Goal: Information Seeking & Learning: Understand process/instructions

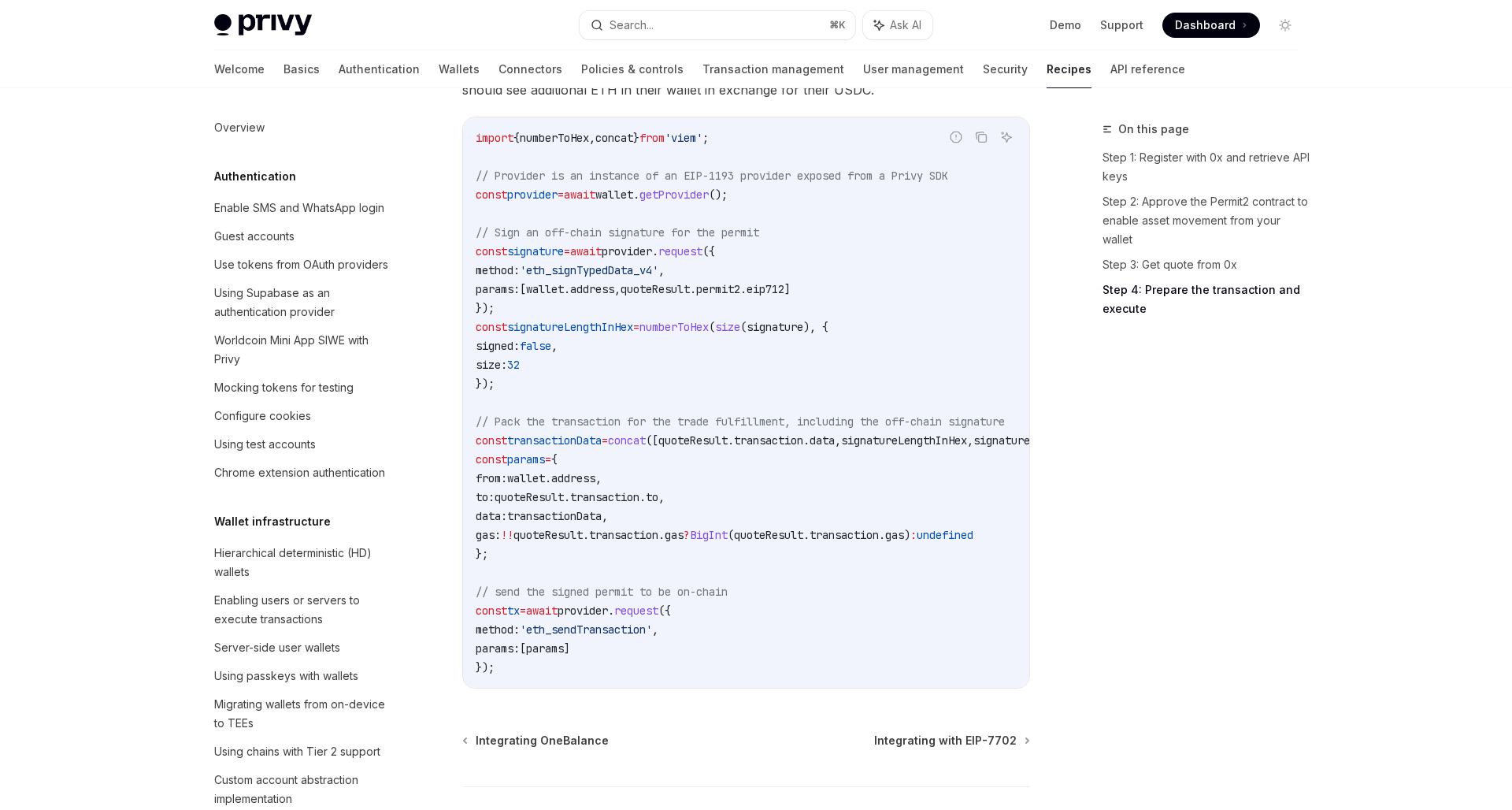
scroll to position [1174, 0]
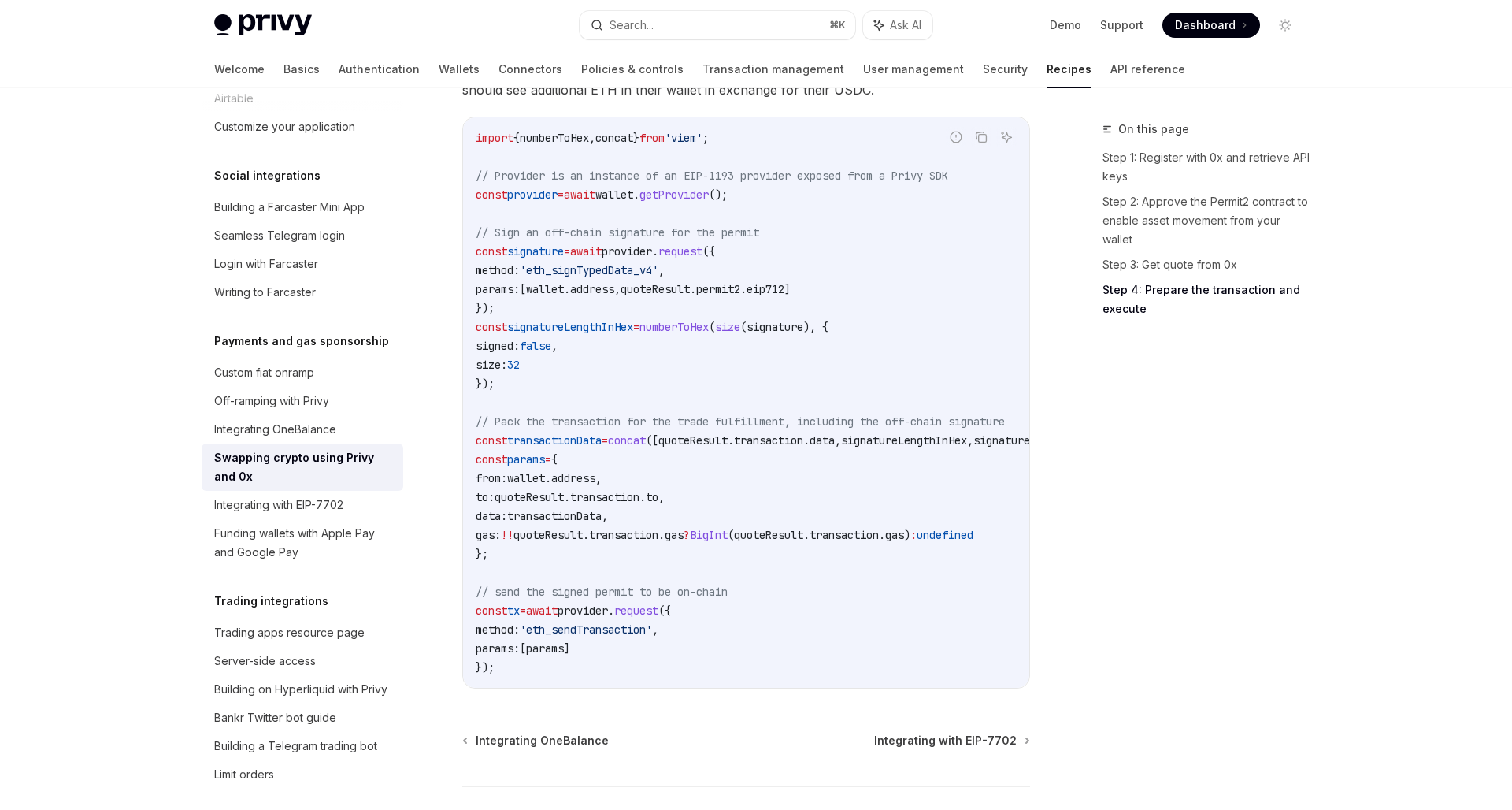
click at [615, 277] on span "'eth_signTypedData_v4'" at bounding box center [589, 271] width 139 height 15
copy span "eth_signTypedData_v4"
click at [671, 377] on code "import { numberToHex , concat } from 'viem' ; // Provider is an instance of an …" at bounding box center [781, 402] width 612 height 548
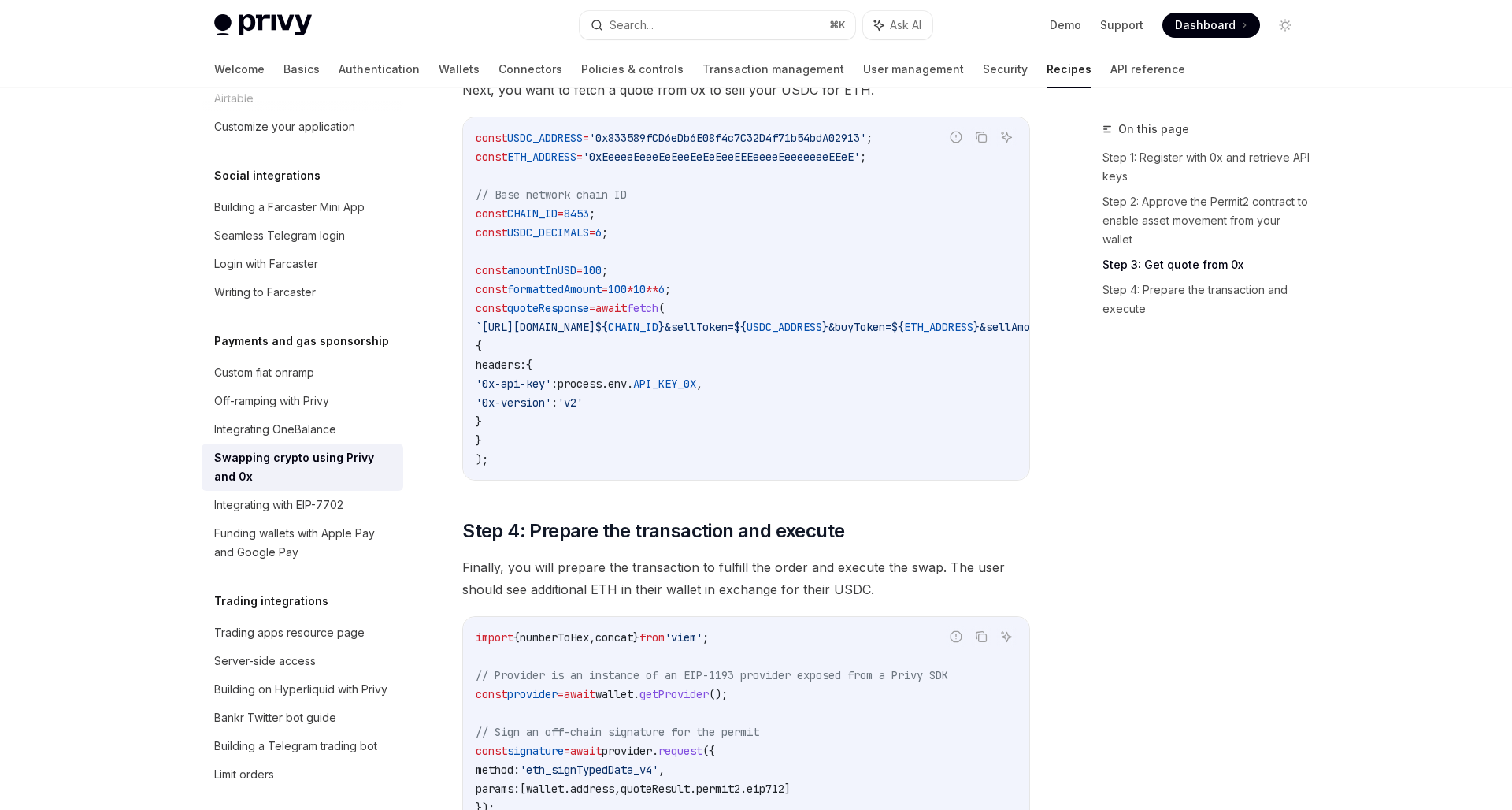
scroll to position [0, 0]
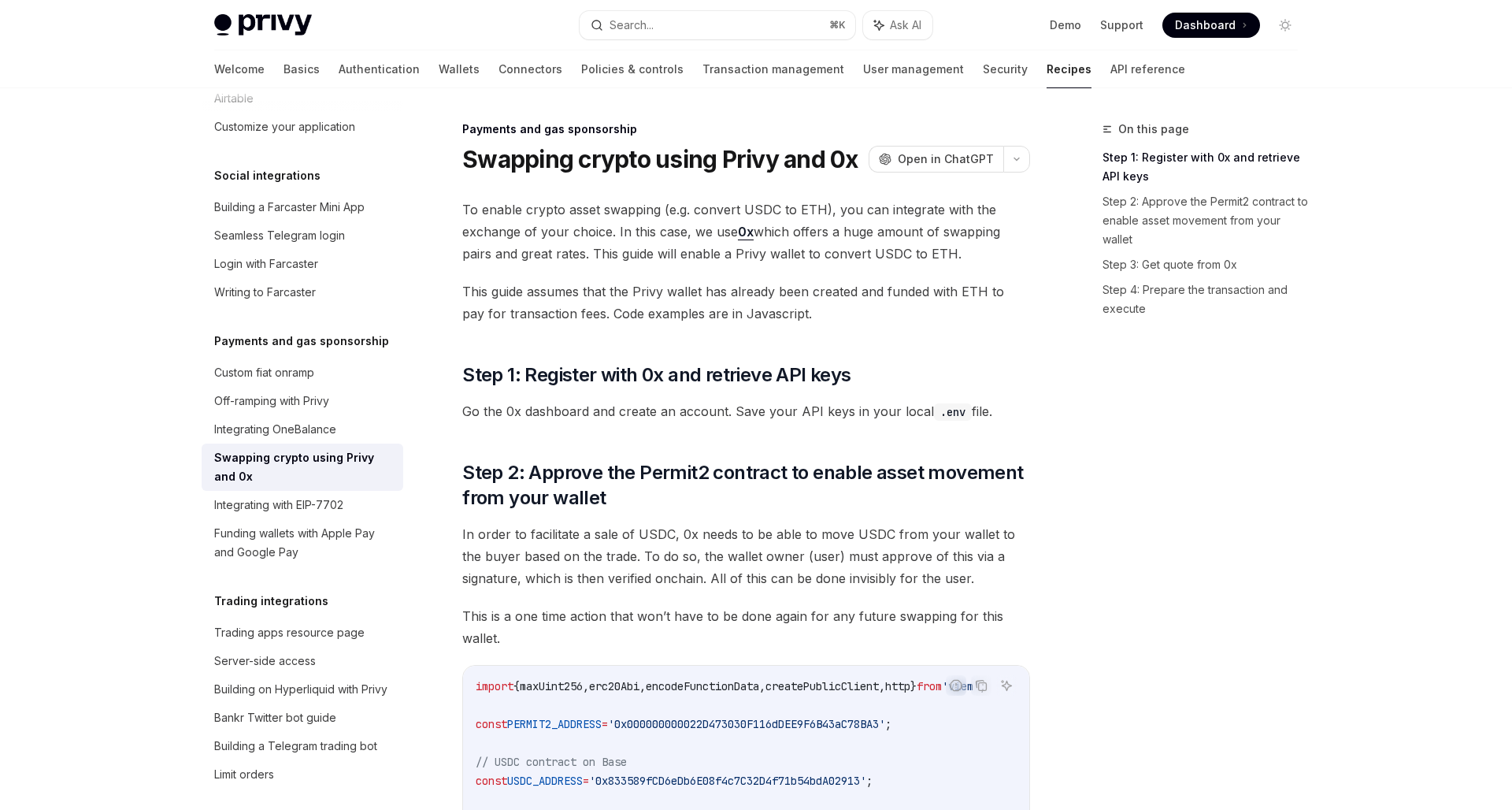
click at [745, 229] on link "0x" at bounding box center [745, 232] width 15 height 16
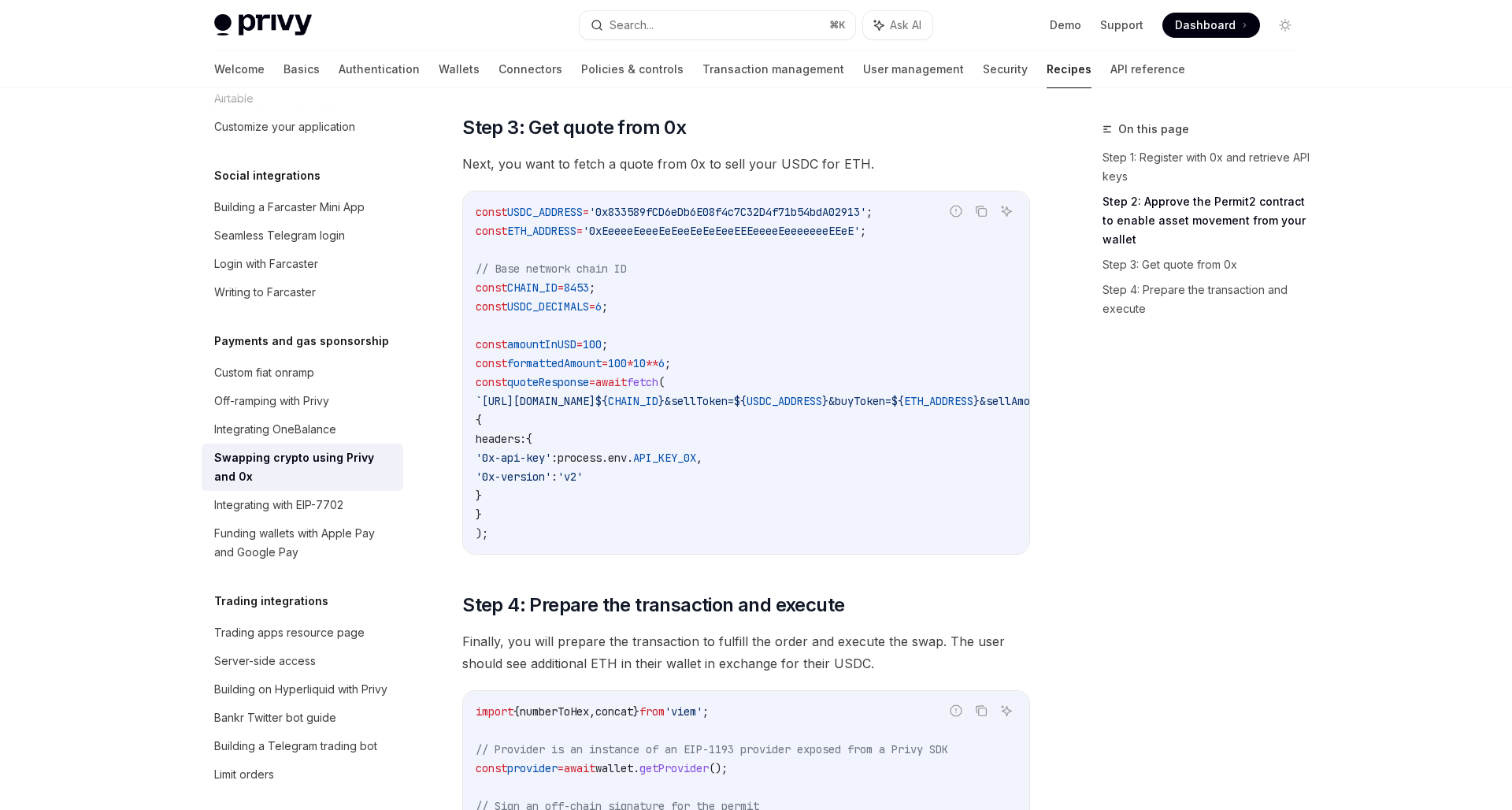
type textarea "*"
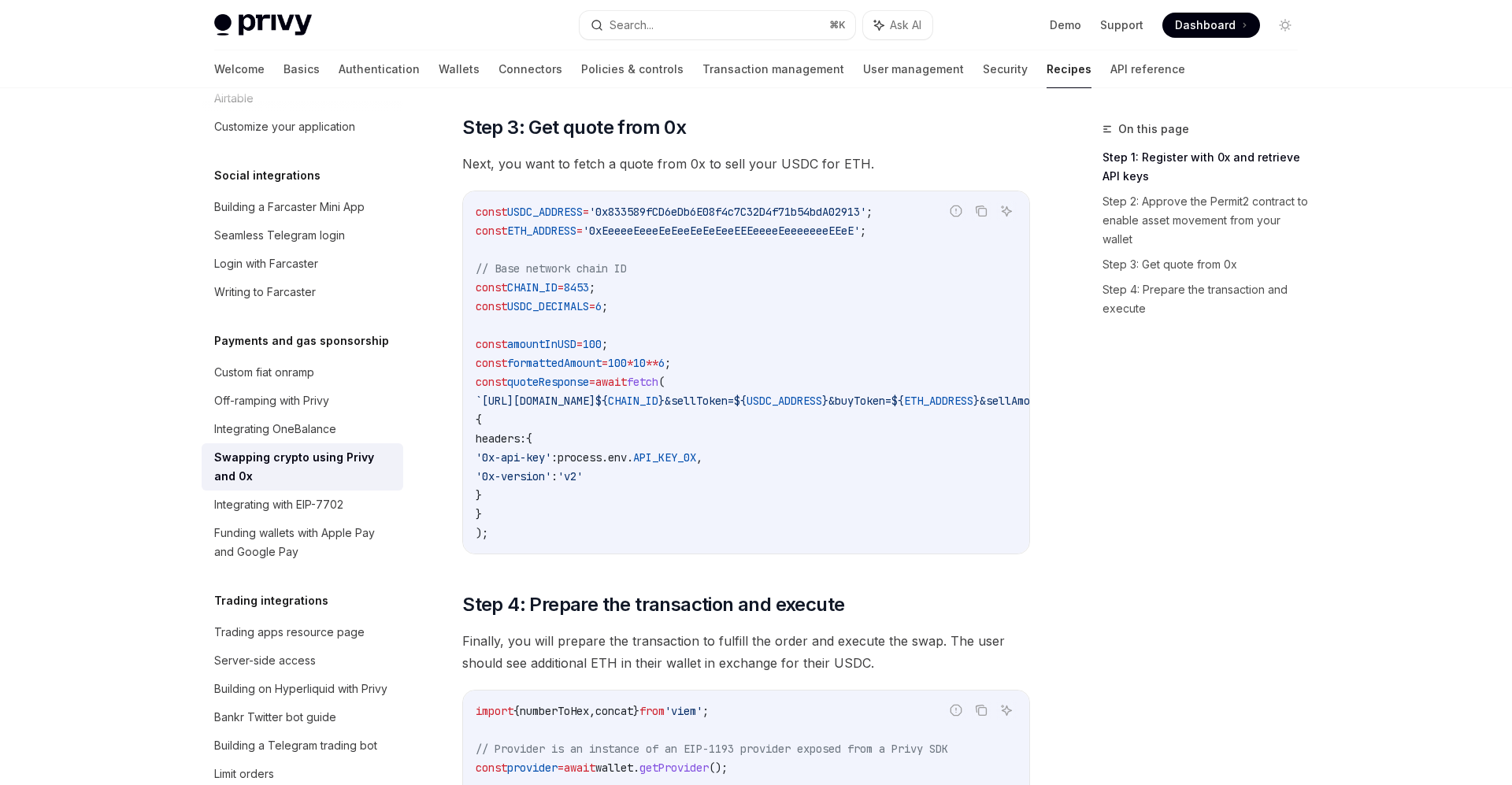
scroll to position [329, 0]
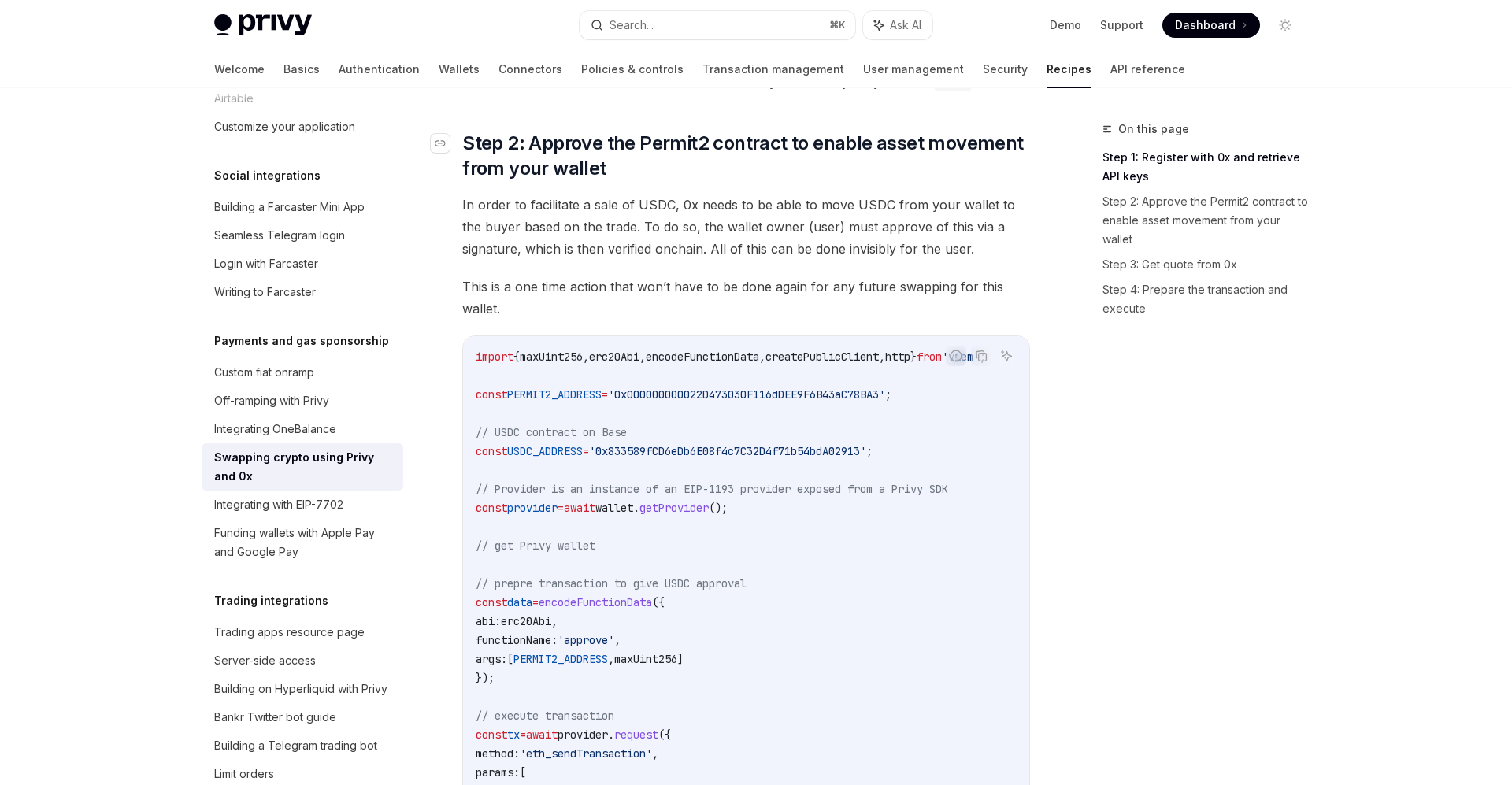
click at [681, 141] on span "Step 2: Approve the Permit2 contract to enable asset movement from your wallet" at bounding box center [746, 155] width 568 height 50
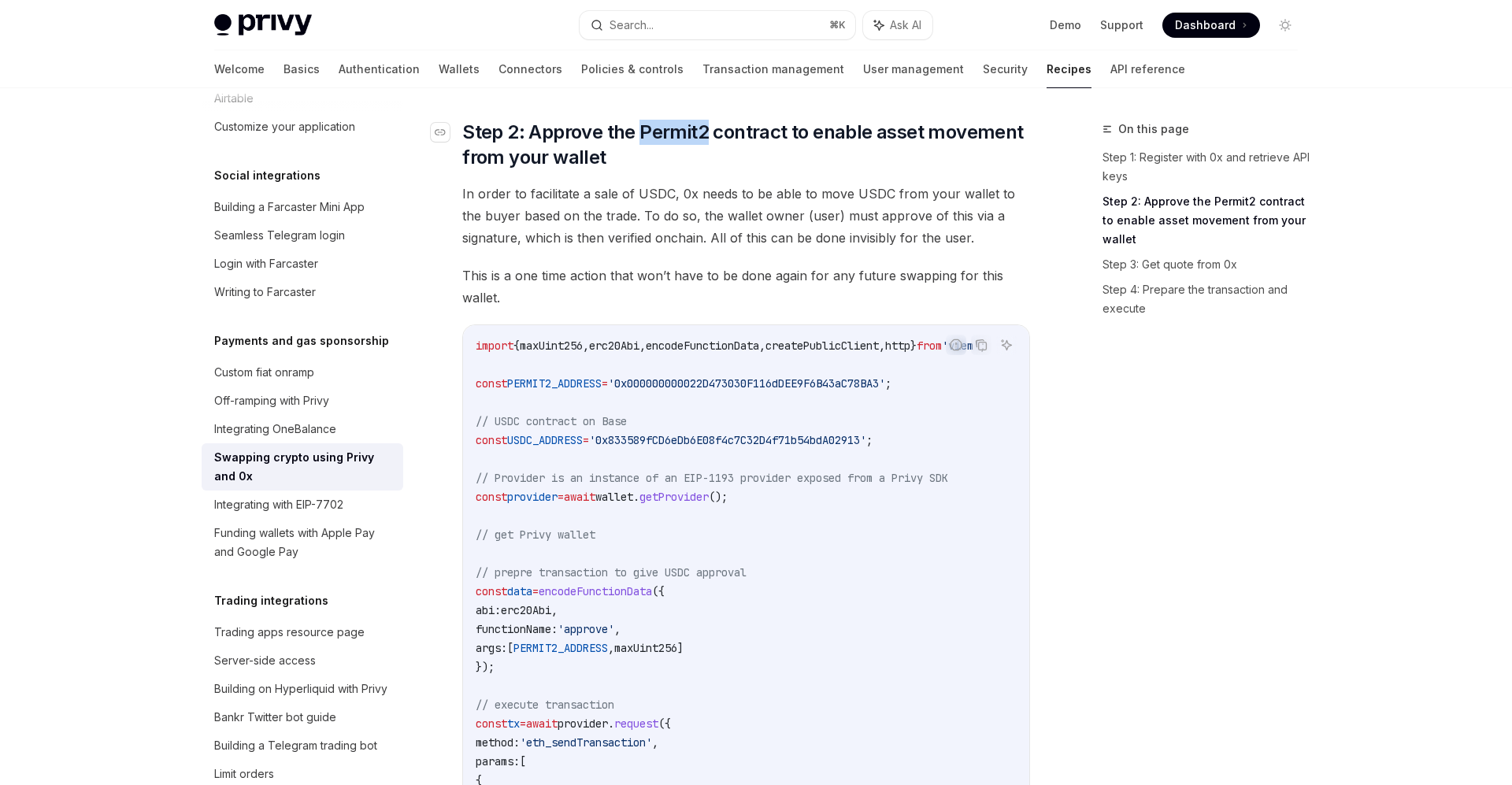
click at [681, 141] on span "Step 2: Approve the Permit2 contract to enable asset movement from your wallet" at bounding box center [746, 144] width 568 height 50
click at [749, 387] on span "'0x000000000022D473030F116dDEE9F6B43aC78BA3'" at bounding box center [746, 383] width 277 height 15
copy span "0x000000000022D473030F116dDEE9F6B43aC78BA3"
click at [687, 389] on span "'0x000000000022D473030F116dDEE9F6B43aC78BA3'" at bounding box center [746, 383] width 277 height 15
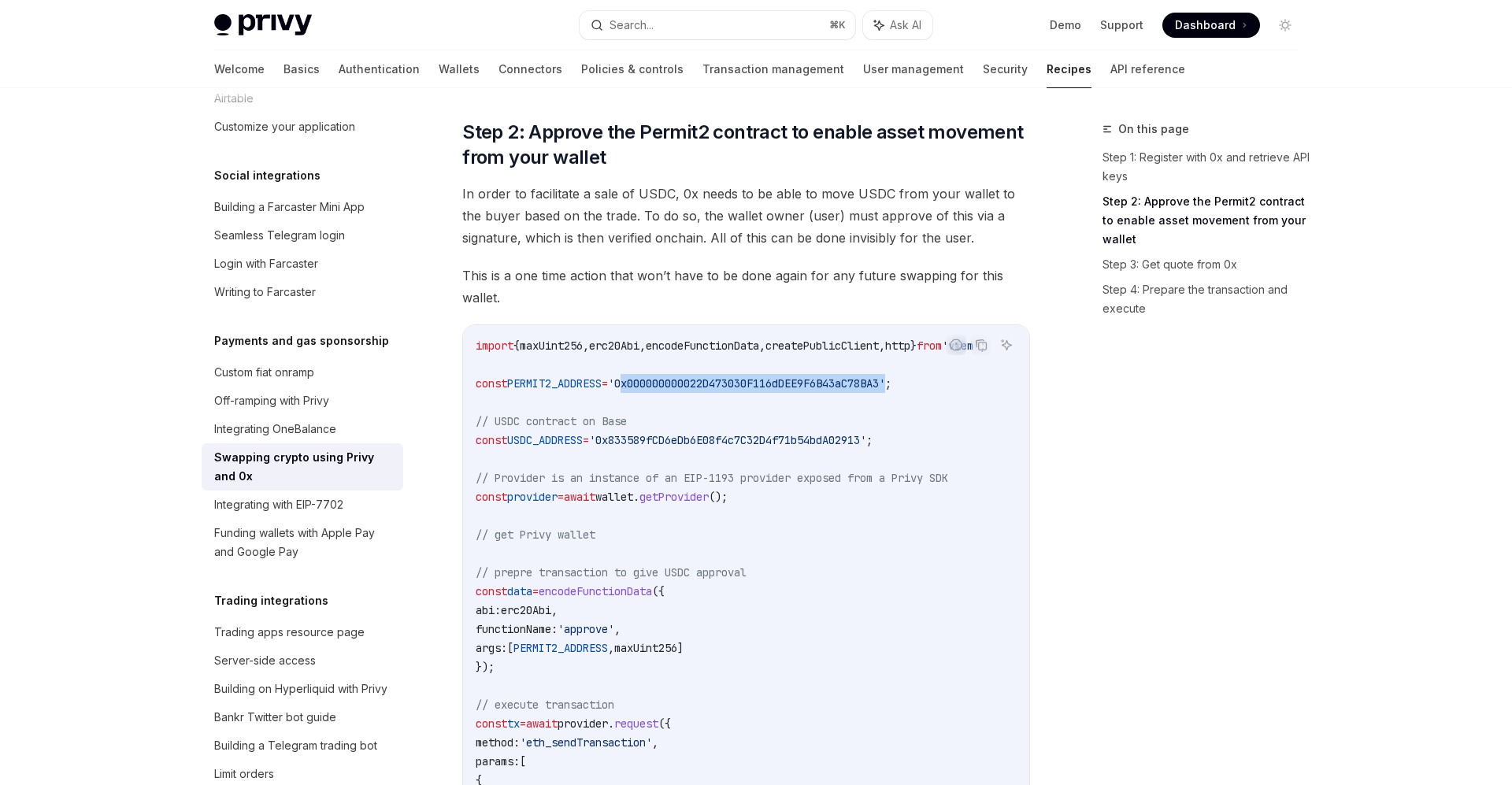
click at [687, 389] on span "'0x000000000022D473030F116dDEE9F6B43aC78BA3'" at bounding box center [746, 383] width 277 height 15
click at [683, 383] on span "'0x000000000022D473030F116dDEE9F6B43aC78BA3'" at bounding box center [746, 383] width 277 height 15
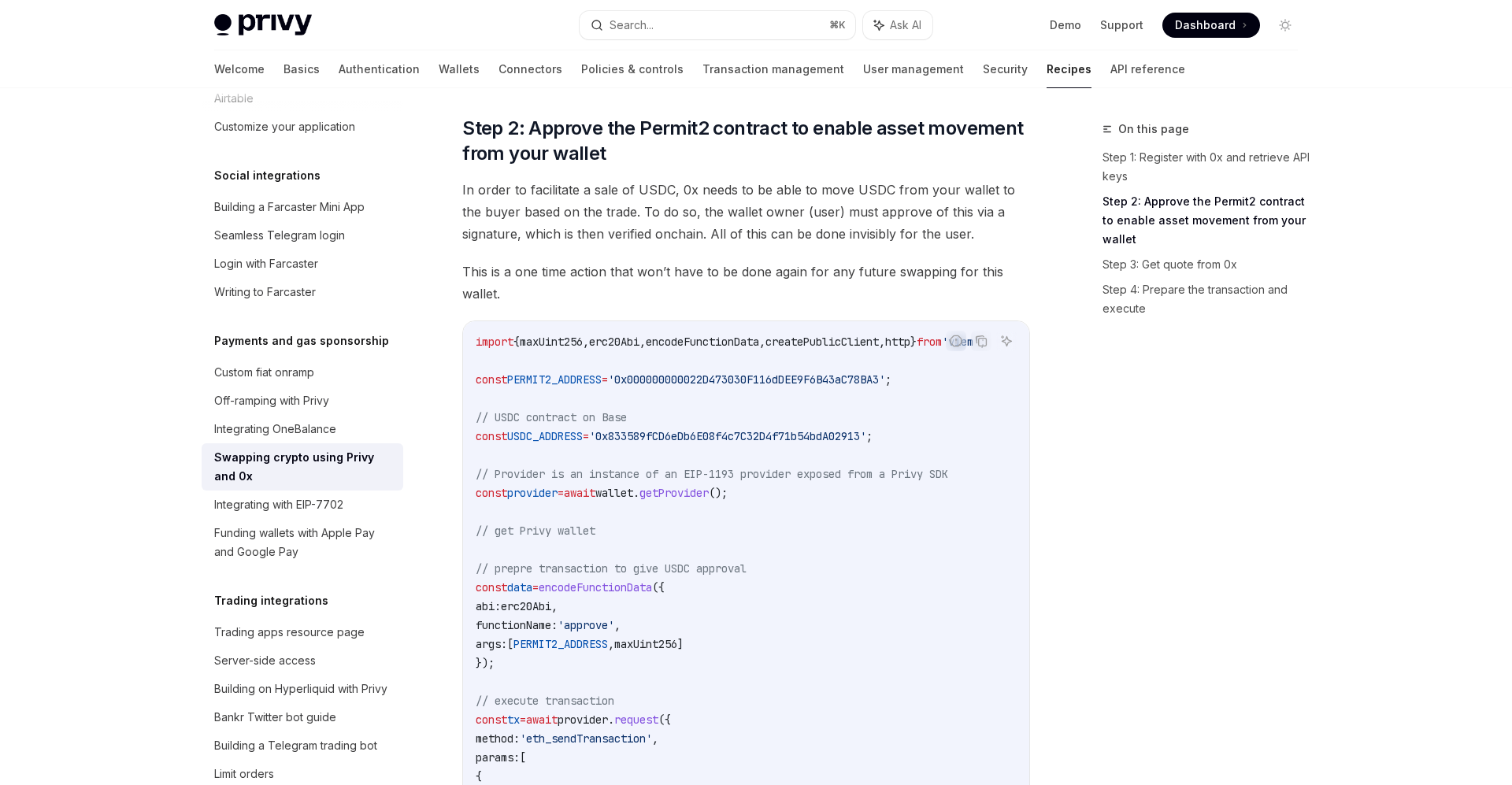
click at [761, 535] on code "import { maxUint256 , erc20Abi , encodeFunctionData , createPublicClient , http…" at bounding box center [750, 616] width 548 height 567
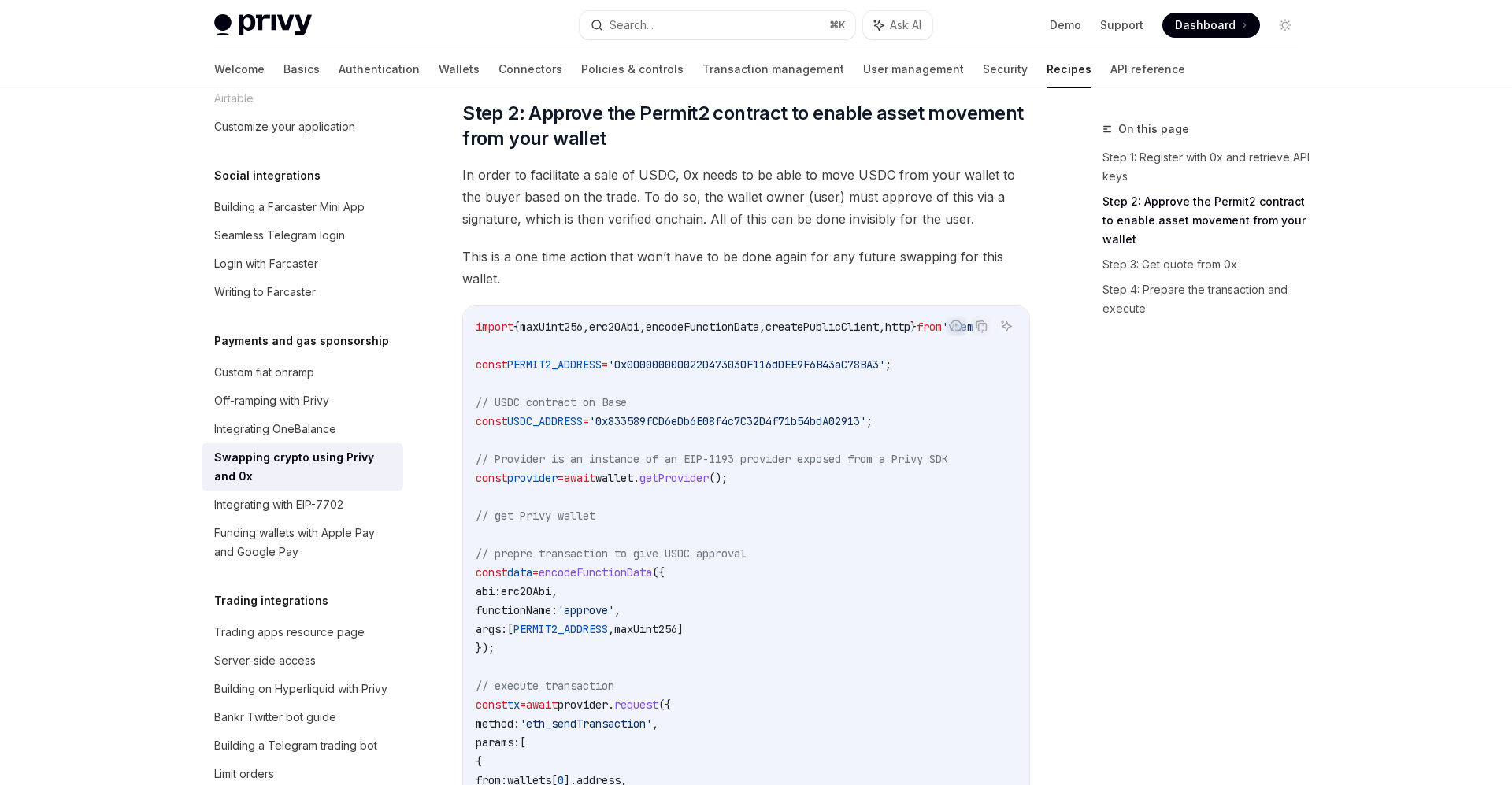
scroll to position [381, 0]
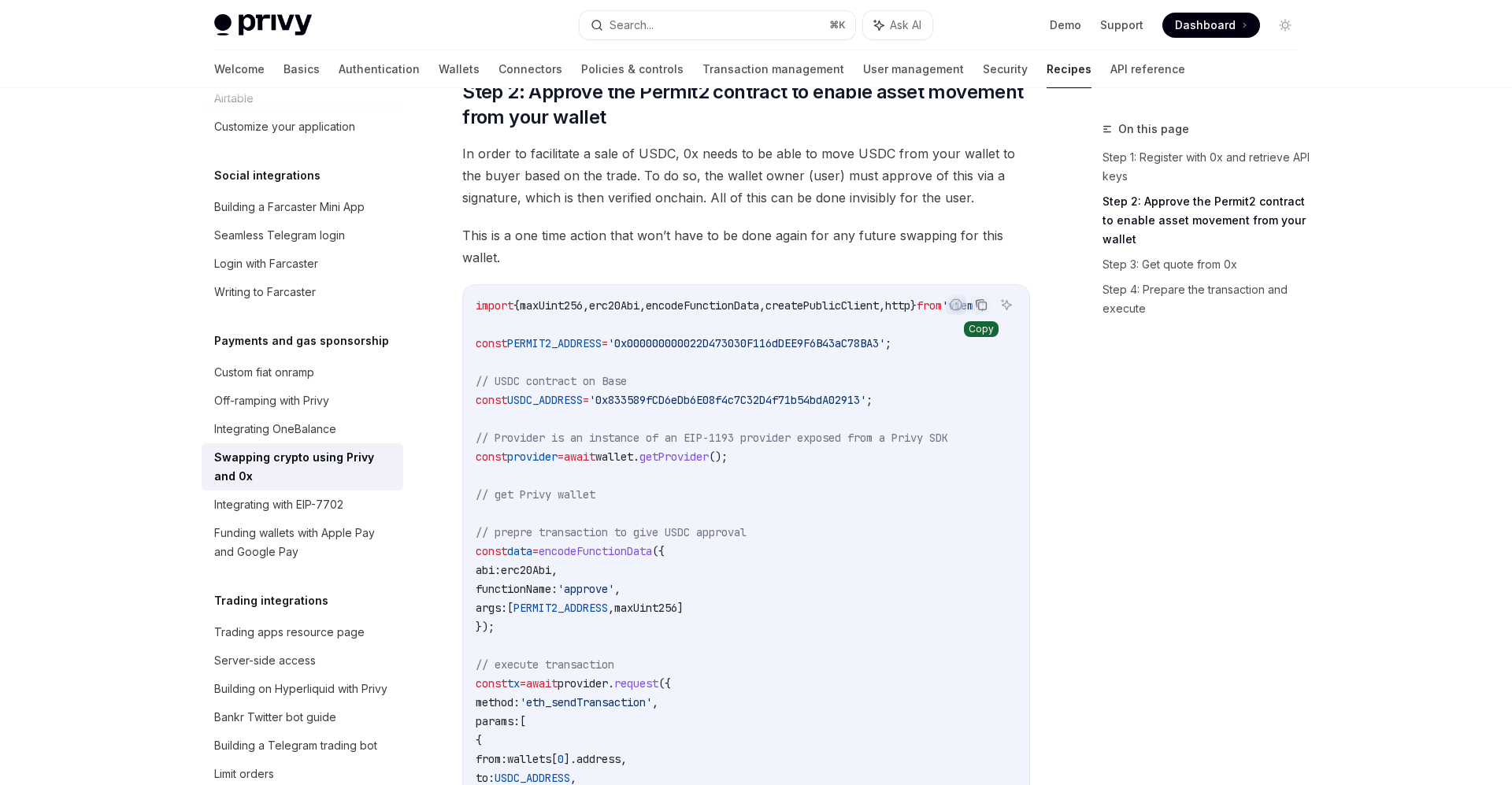
click at [985, 303] on icon "Copy the contents from the code block" at bounding box center [981, 305] width 13 height 13
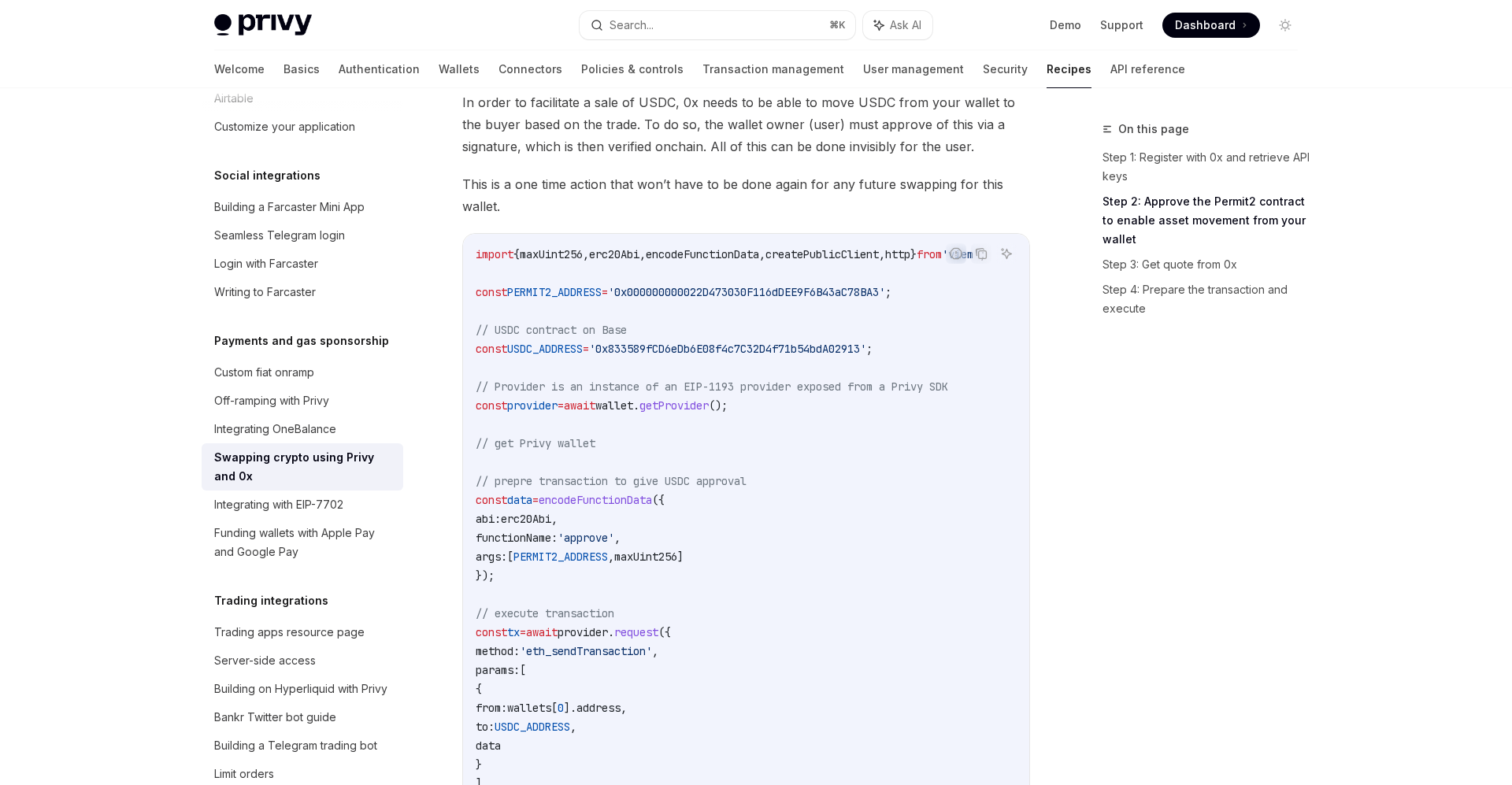
scroll to position [435, 0]
click at [594, 287] on span "PERMIT2_ADDRESS" at bounding box center [554, 288] width 94 height 15
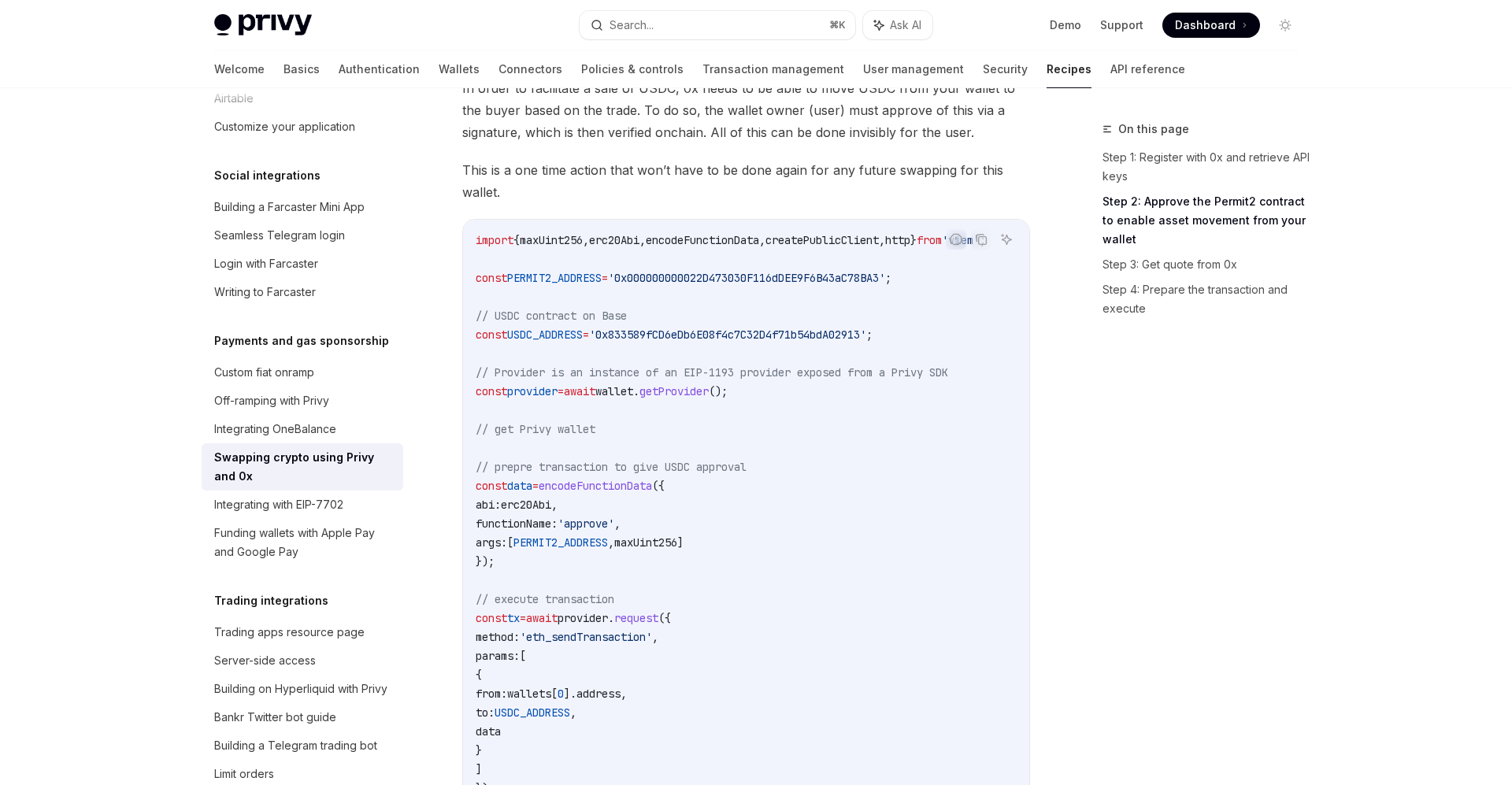
scroll to position [452, 0]
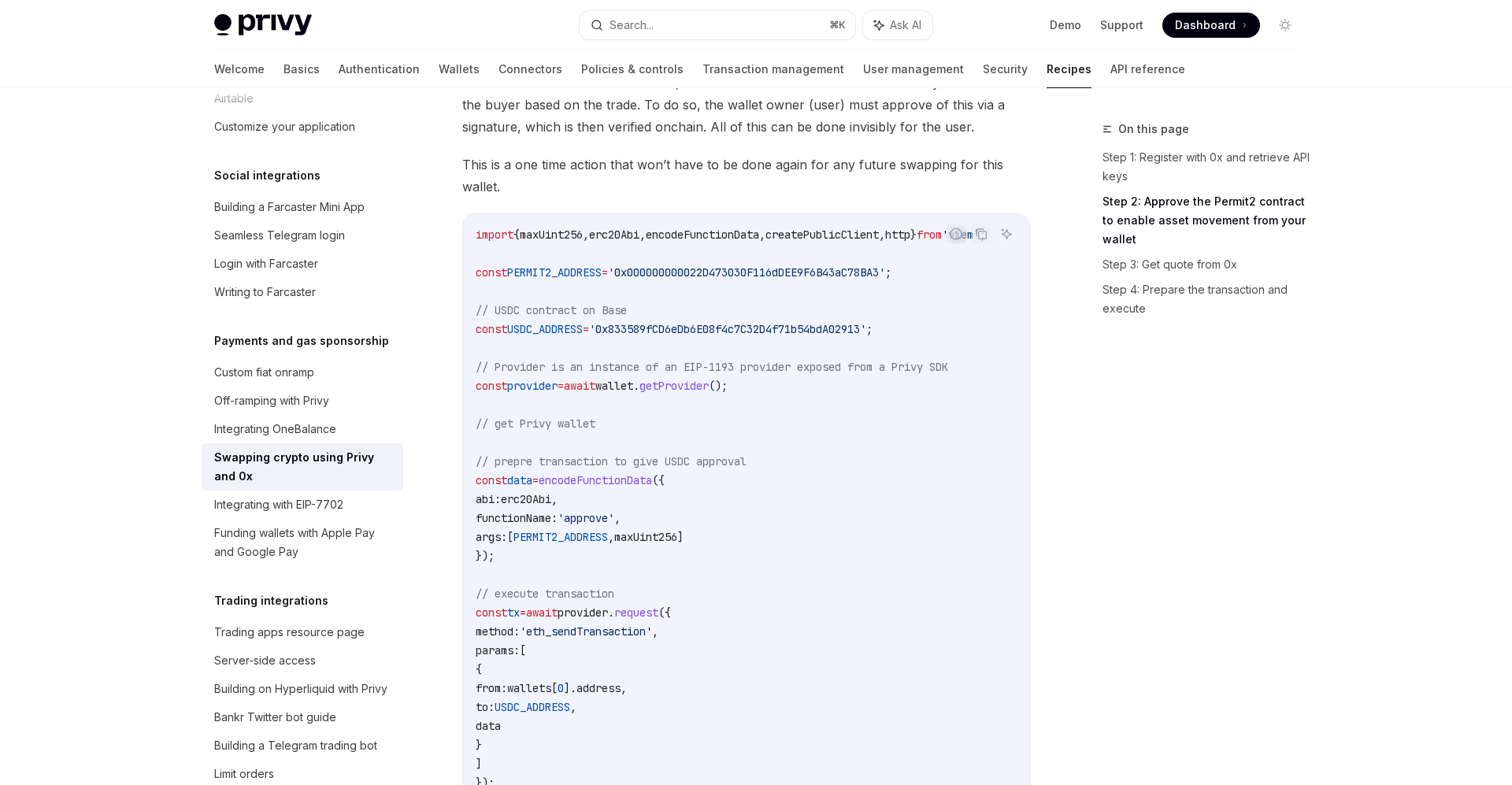
click at [559, 330] on span "USDC_ADDRESS" at bounding box center [544, 330] width 75 height 15
copy span "USDC_ADDRESS"
click at [731, 482] on code "import { maxUint256 , erc20Abi , encodeFunctionData , createPublicClient , http…" at bounding box center [750, 509] width 548 height 567
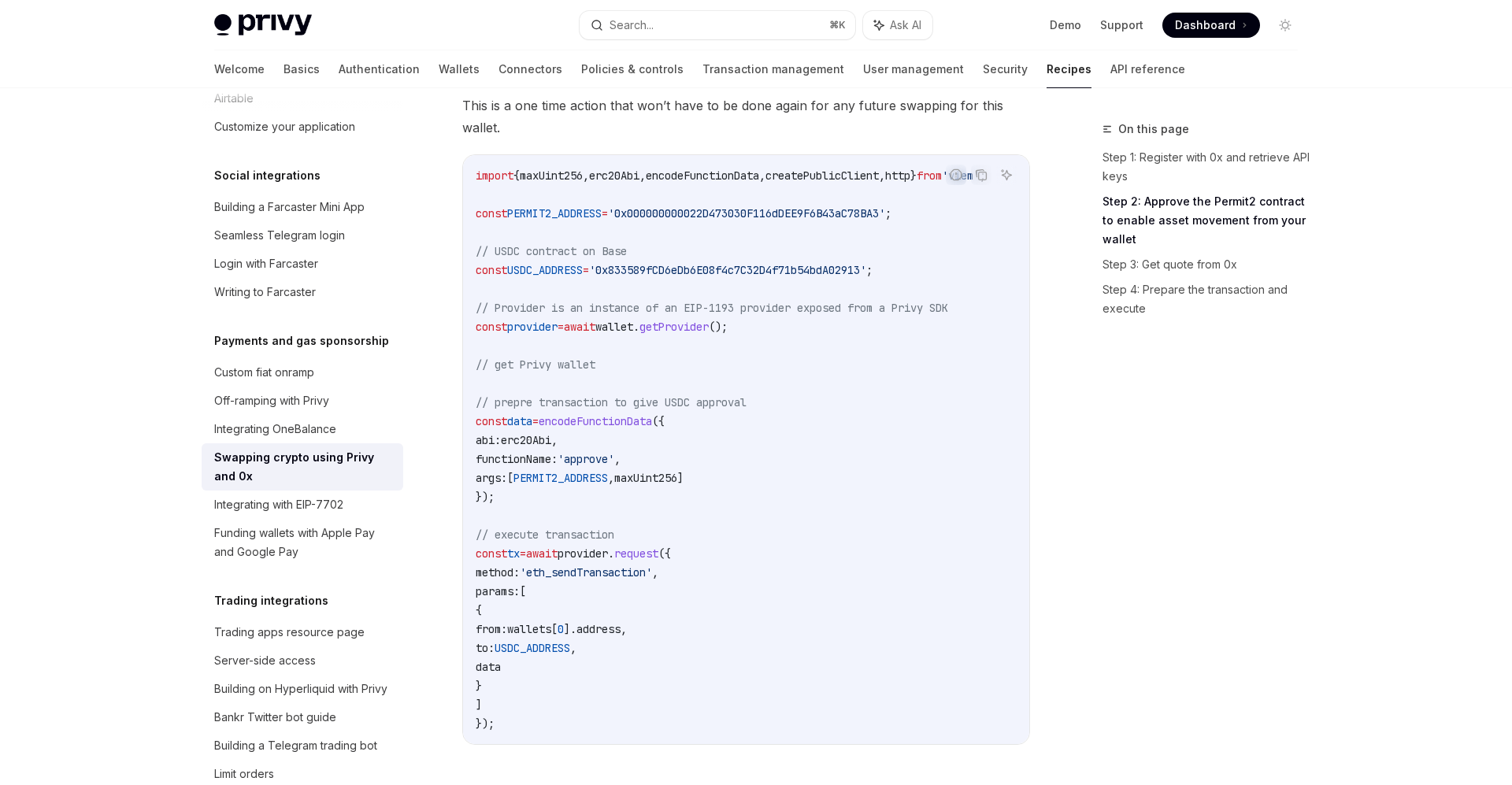
scroll to position [0, 0]
click at [619, 500] on code "import { maxUint256 , erc20Abi , encodeFunctionData , createPublicClient , http…" at bounding box center [750, 450] width 548 height 567
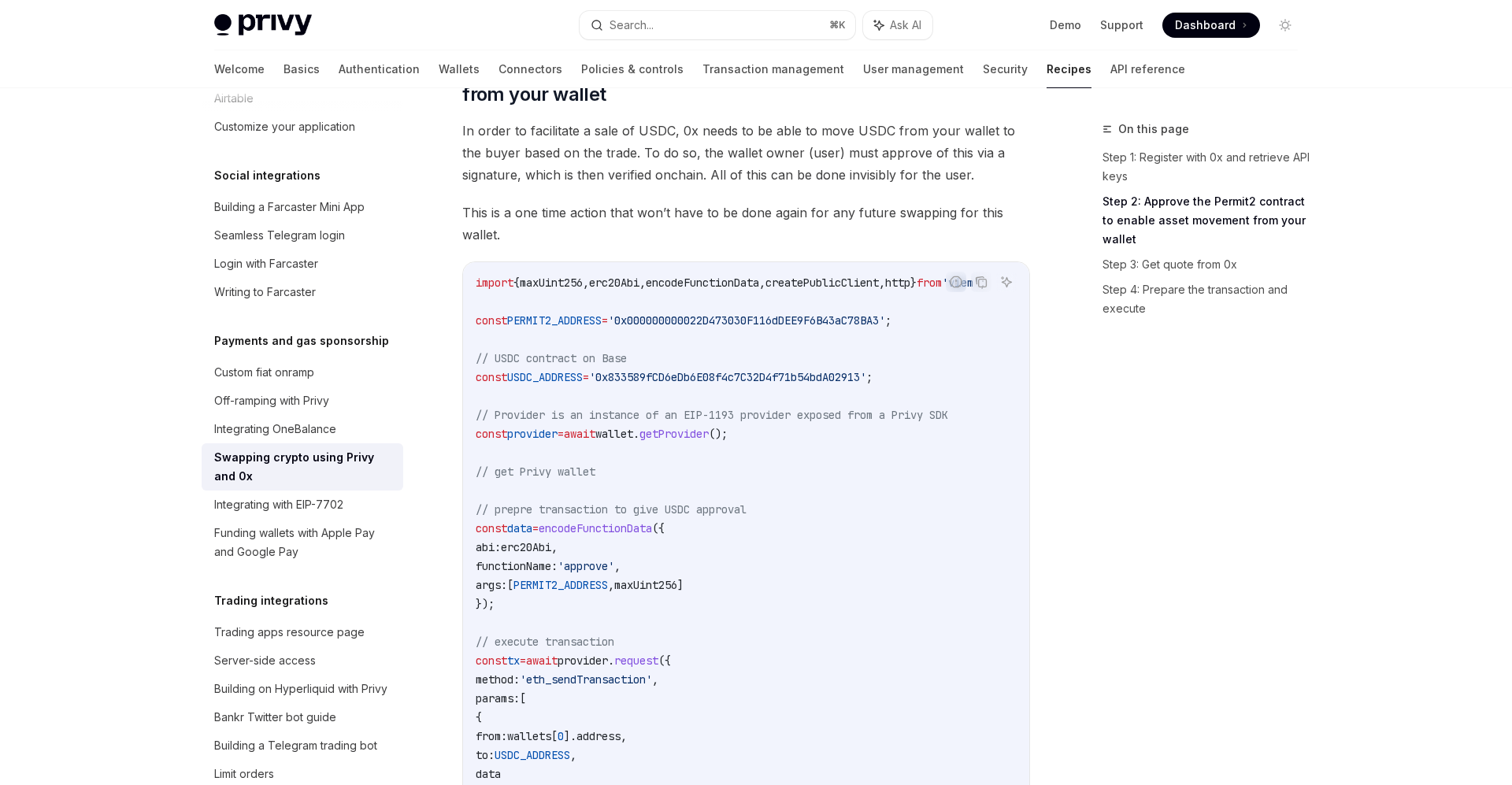
scroll to position [404, 0]
click at [779, 475] on code "import { maxUint256 , erc20Abi , encodeFunctionData , createPublicClient , http…" at bounding box center [750, 556] width 548 height 567
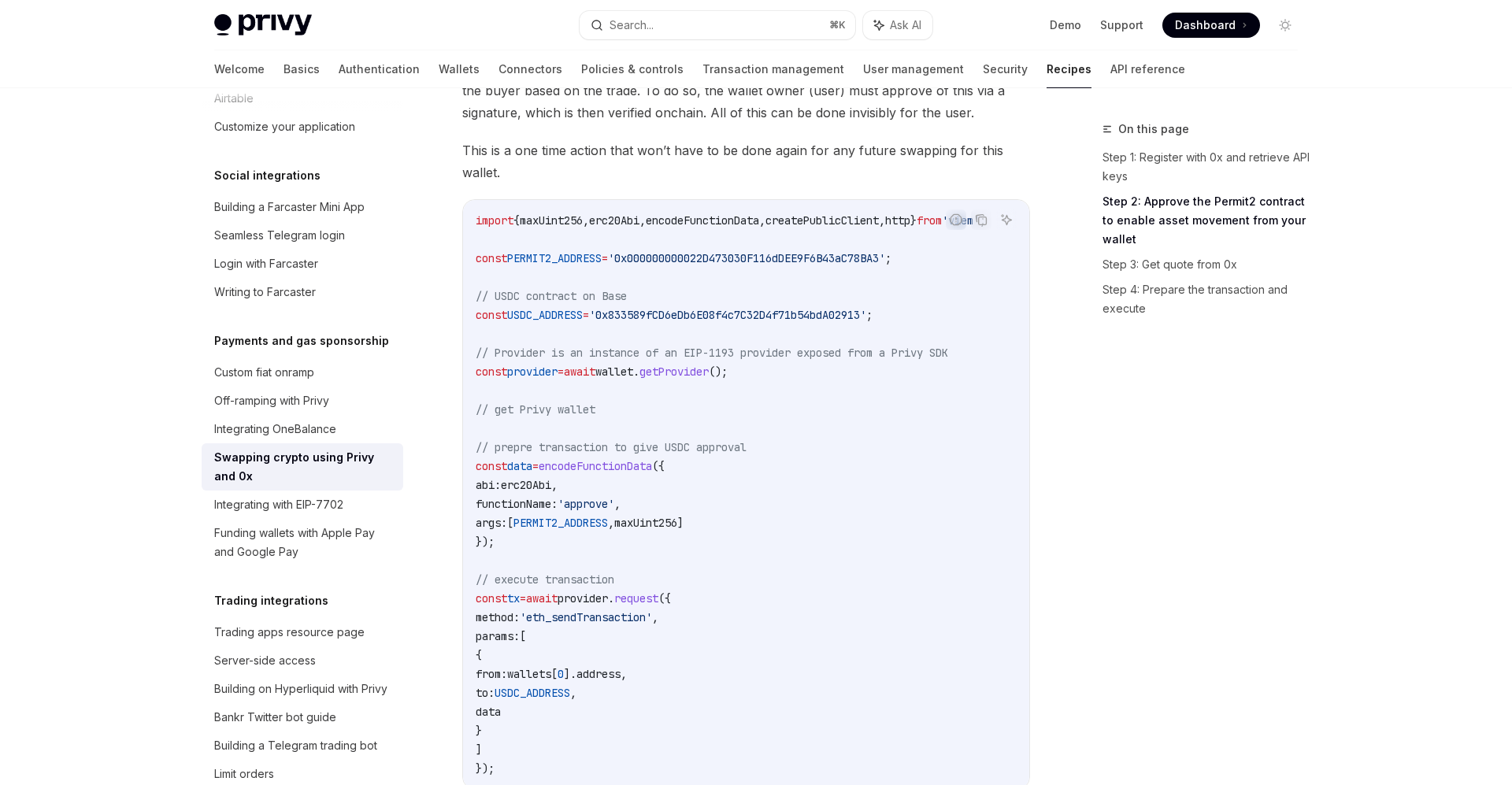
scroll to position [465, 0]
click at [671, 526] on span "maxUint256" at bounding box center [645, 523] width 63 height 15
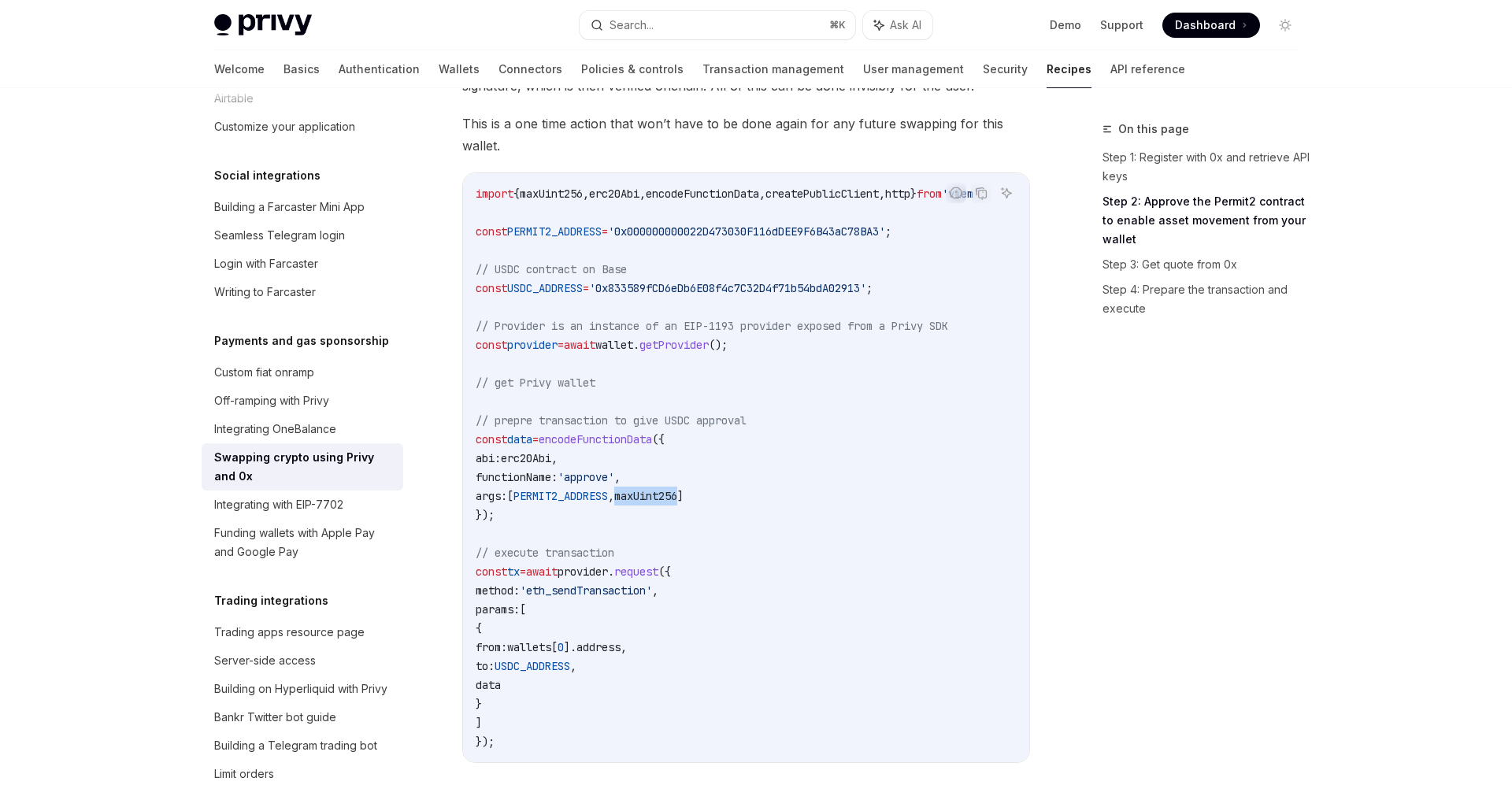
scroll to position [495, 0]
click at [841, 516] on code "import { maxUint256 , erc20Abi , encodeFunctionData , createPublicClient , http…" at bounding box center [750, 464] width 548 height 567
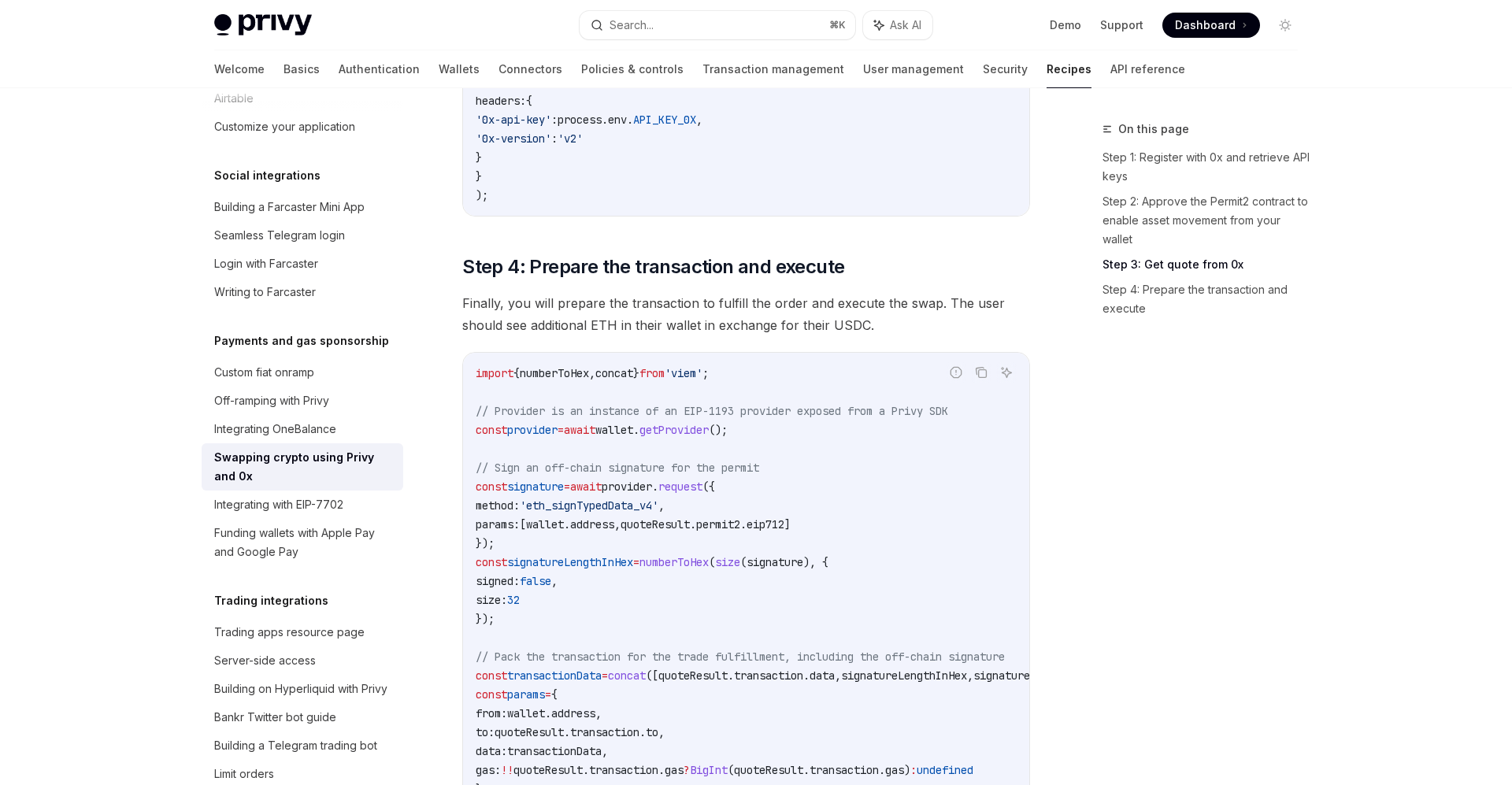
scroll to position [1645, 0]
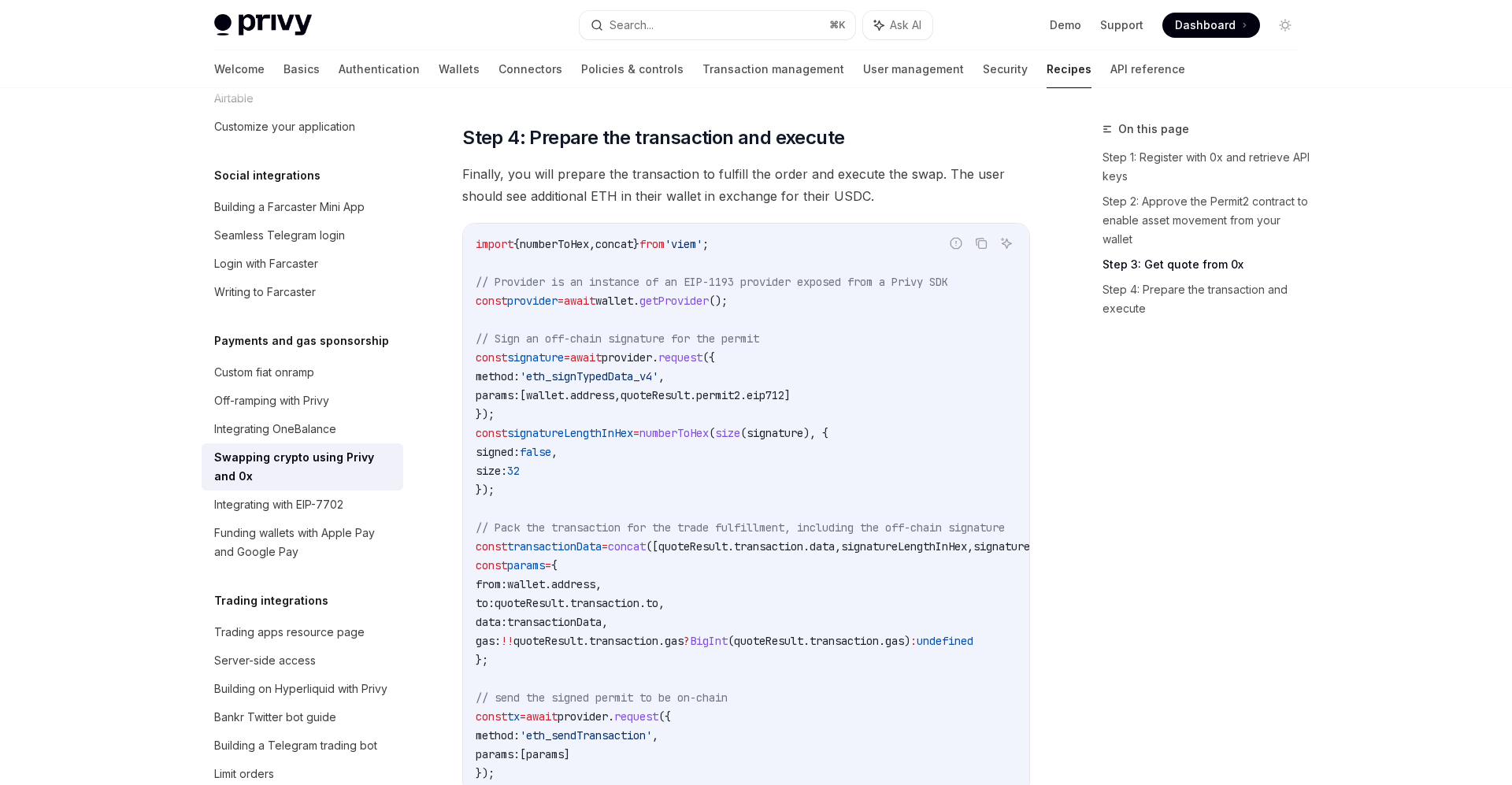
click at [596, 383] on span "'eth_signTypedData_v4'" at bounding box center [589, 377] width 139 height 15
copy span "eth_signTypedData_v4"
click at [928, 435] on code "import { numberToHex , concat } from 'viem' ; // Provider is an instance of an …" at bounding box center [781, 508] width 612 height 548
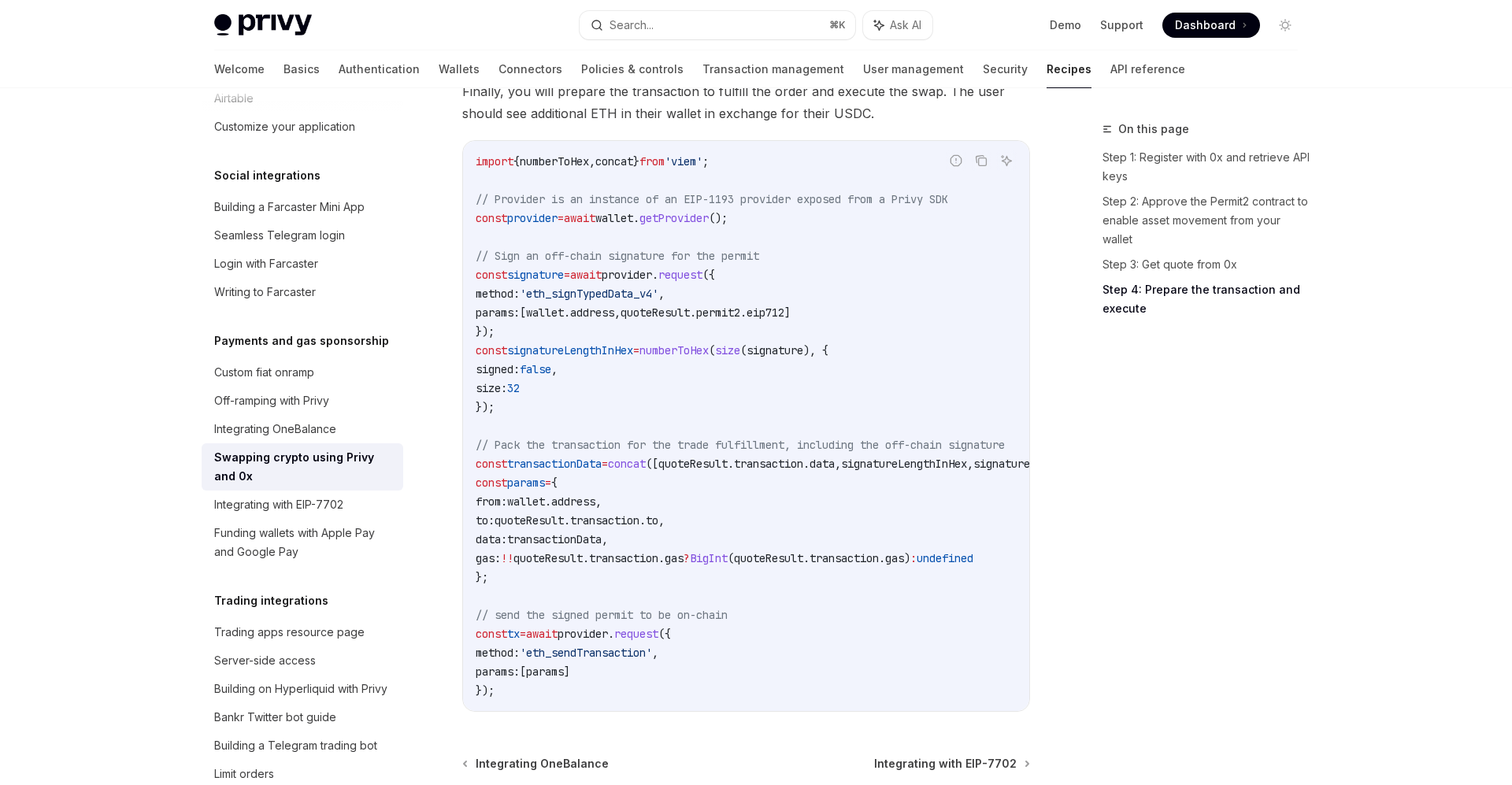
scroll to position [0, 0]
click at [799, 651] on code "import { numberToHex , concat } from 'viem' ; // Provider is an instance of an …" at bounding box center [781, 425] width 612 height 548
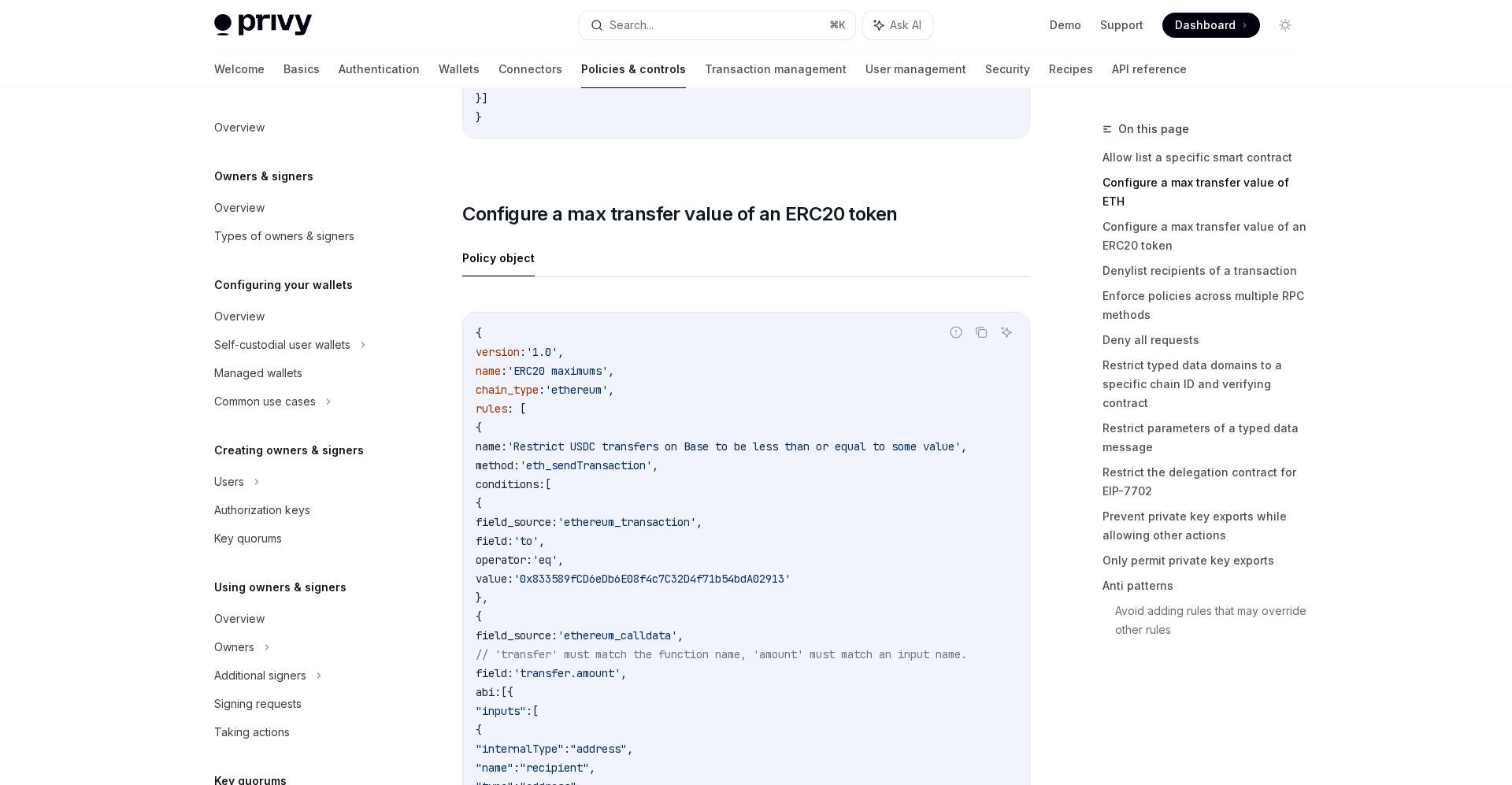
scroll to position [1123, 0]
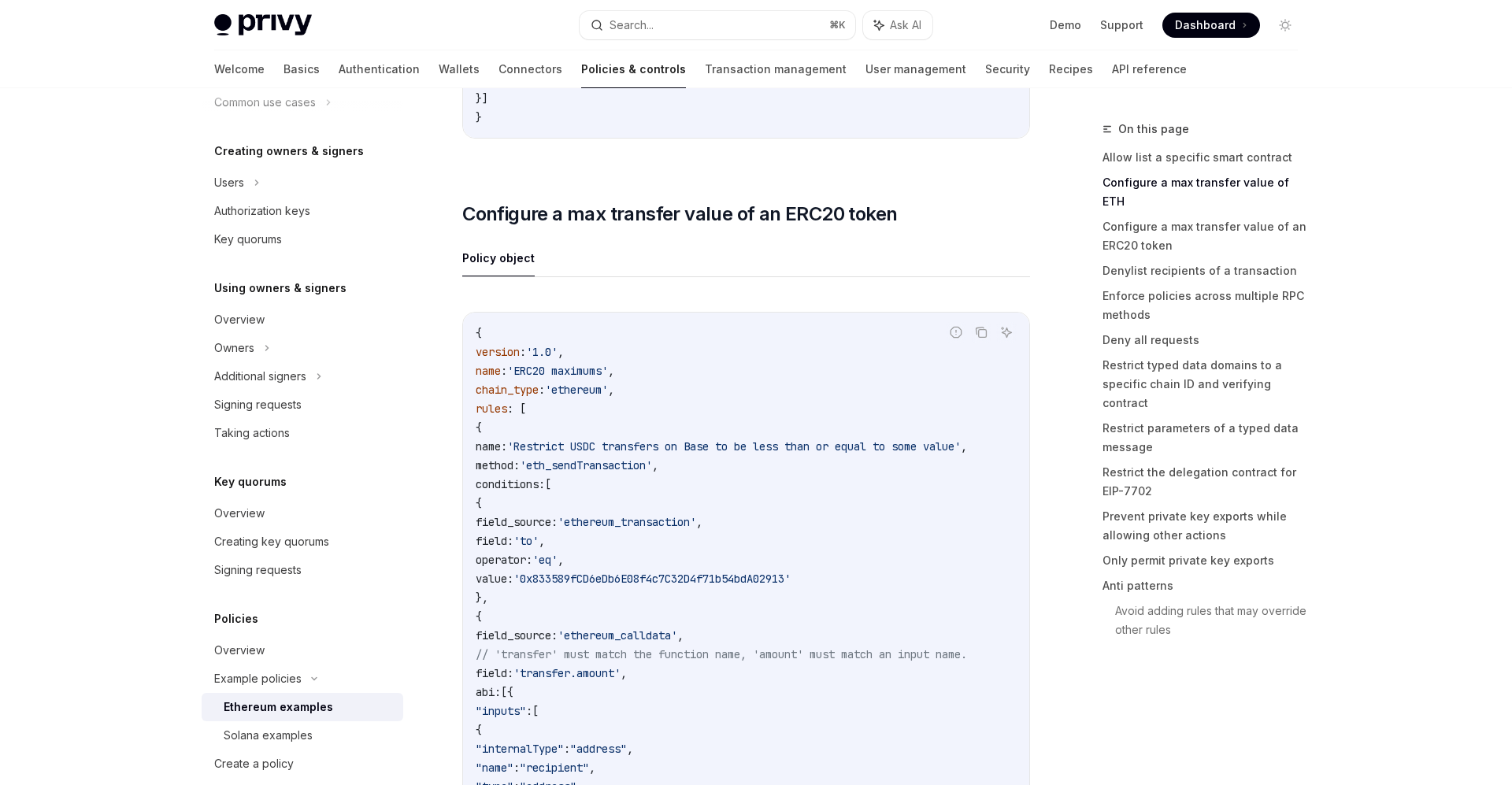
click at [792, 268] on ul "Policy object" at bounding box center [746, 259] width 568 height 38
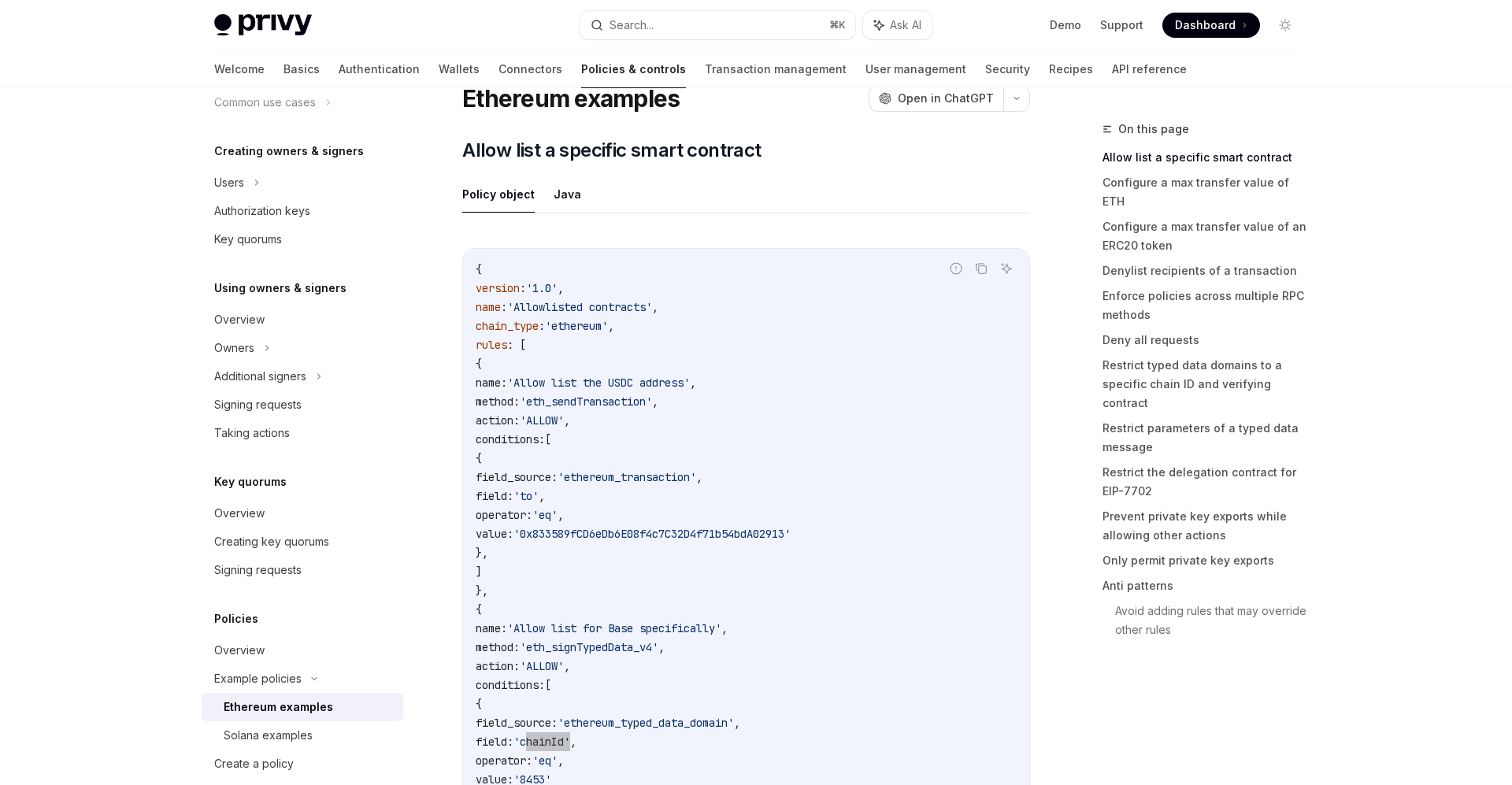
scroll to position [66, 0]
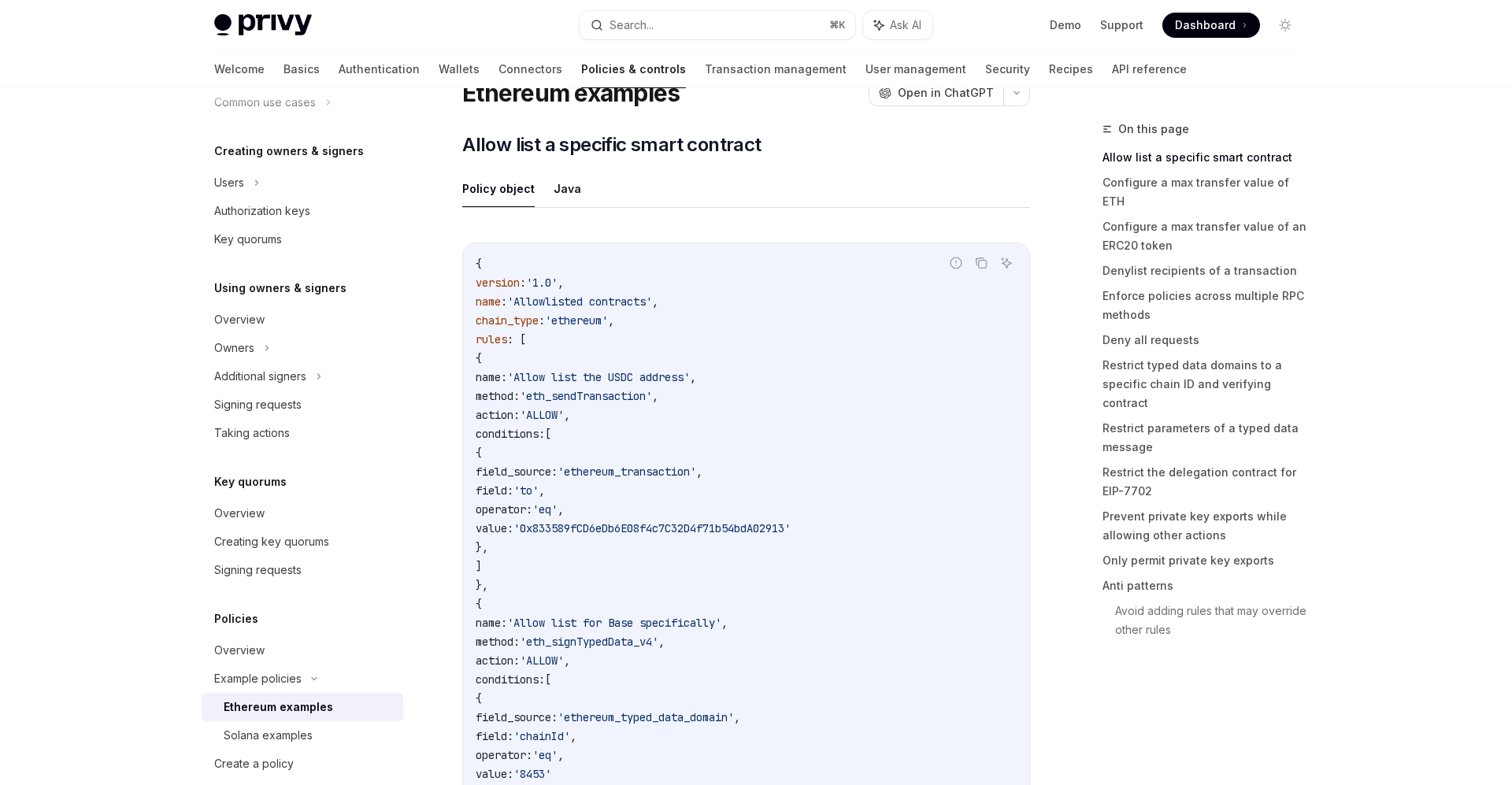
click at [915, 353] on code "{ version : '1.0' , name : 'Allowlisted contracts' , chain_type : 'ethereum' , …" at bounding box center [747, 566] width 542 height 624
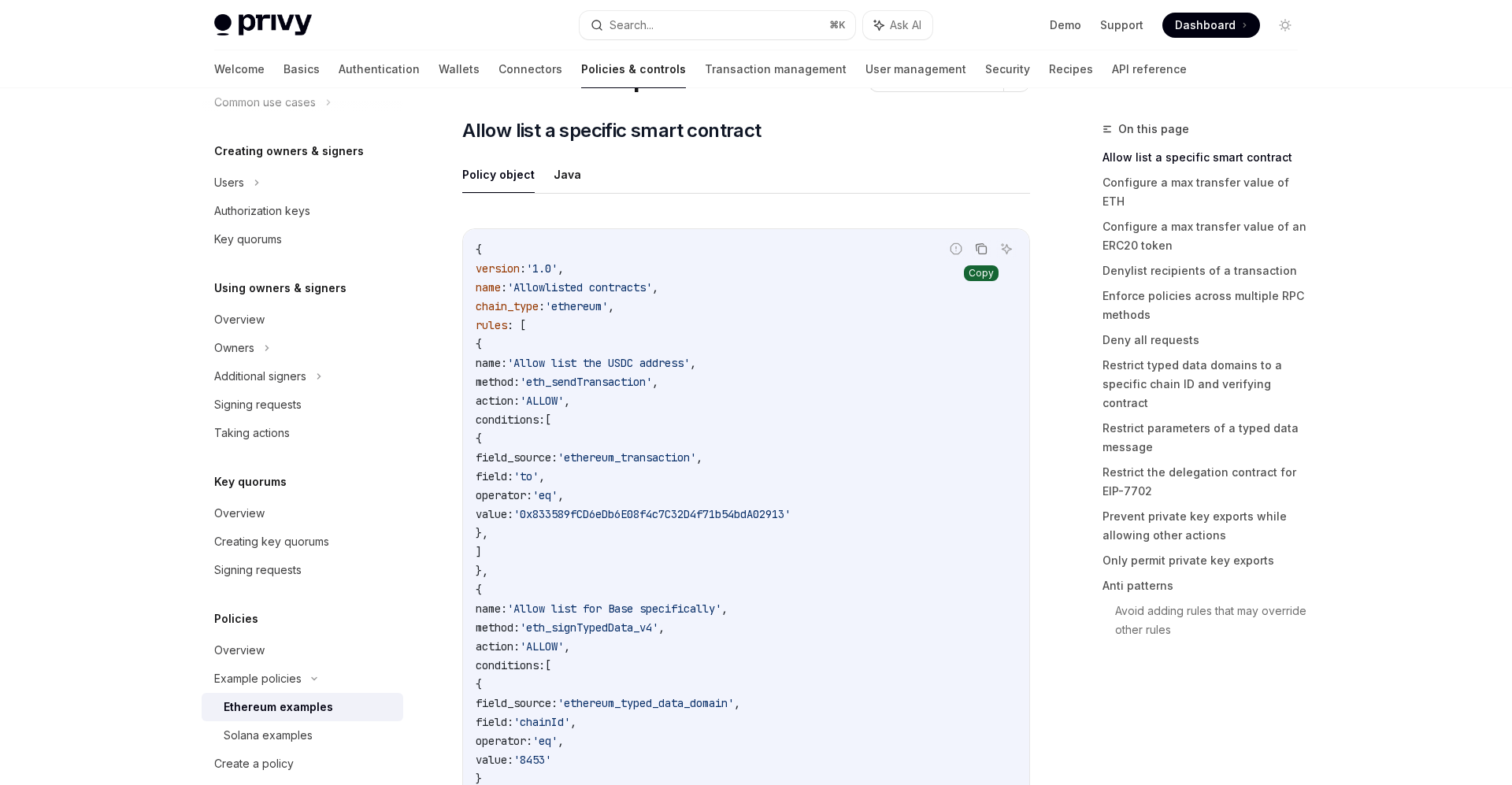
click at [982, 250] on icon "Copy the contents from the code block" at bounding box center [981, 249] width 13 height 13
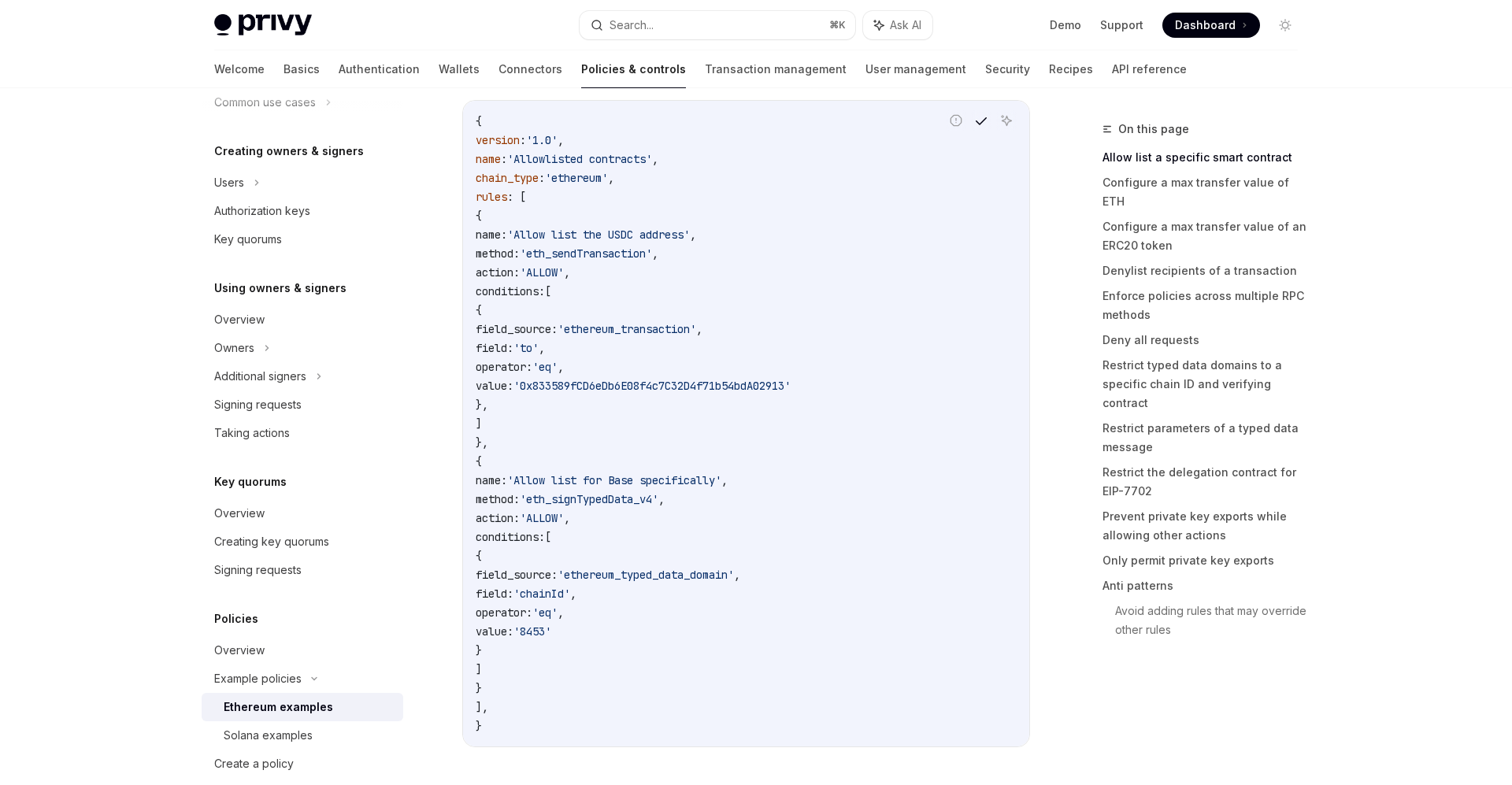
scroll to position [334, 0]
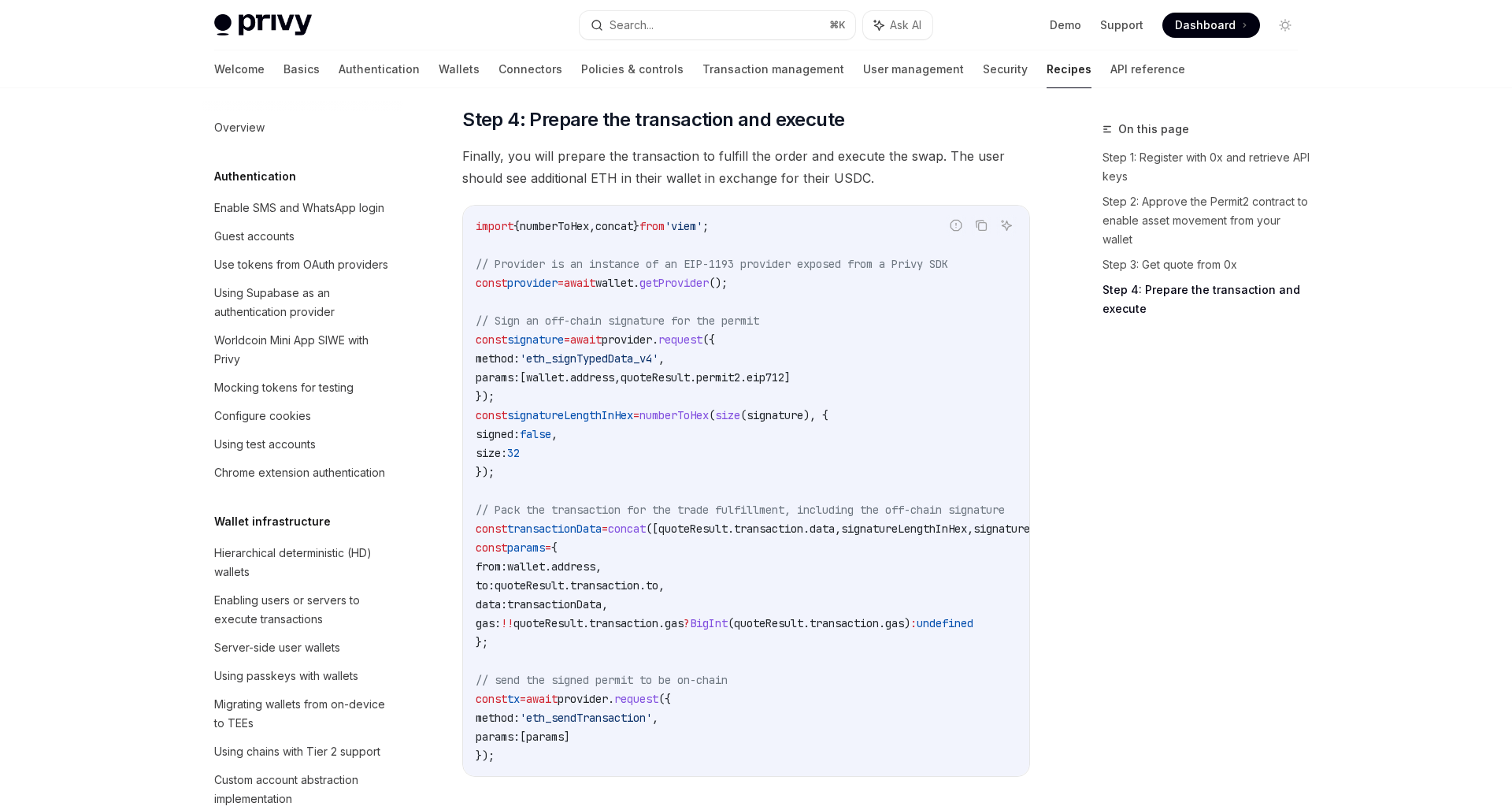
scroll to position [1173, 0]
